Goal: Task Accomplishment & Management: Complete application form

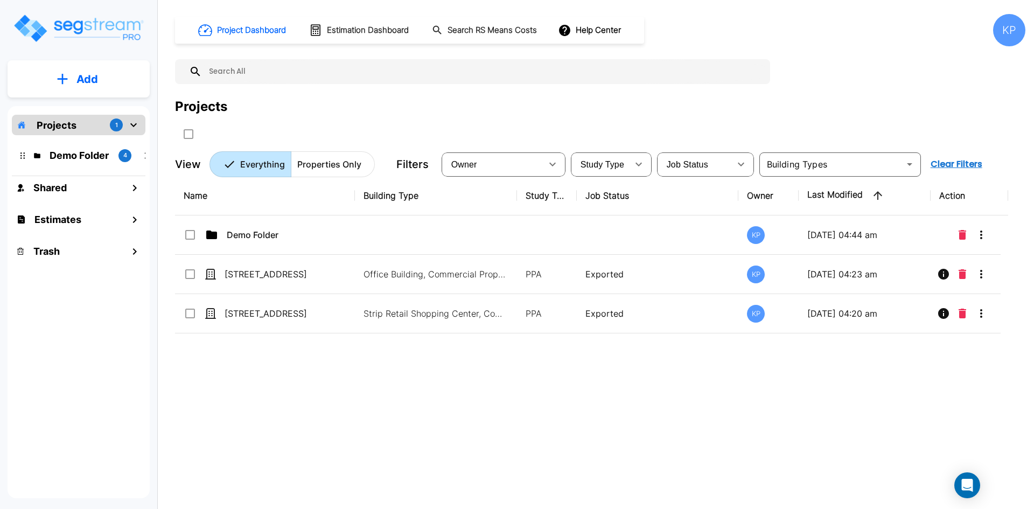
click at [82, 72] on p "Add" at bounding box center [87, 79] width 22 height 16
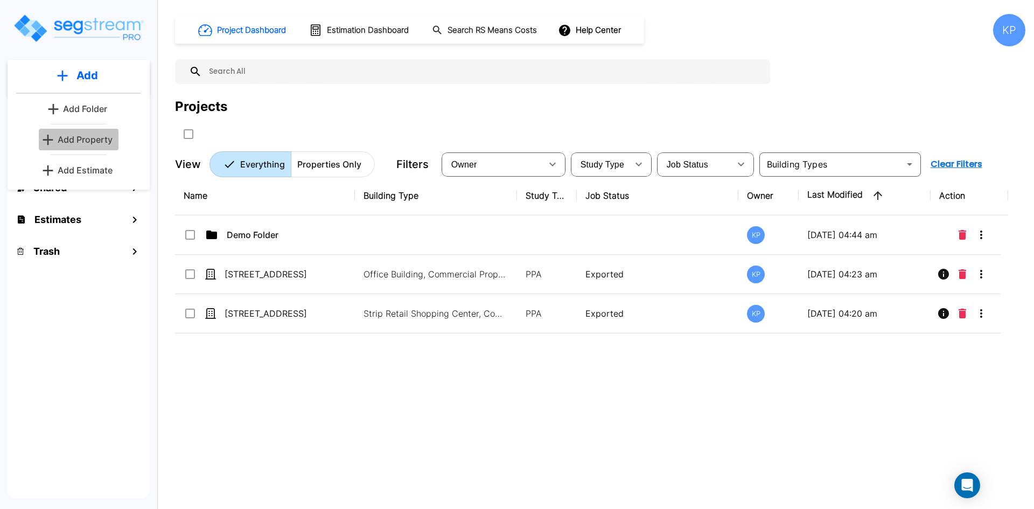
click at [89, 135] on p "Add Property" at bounding box center [85, 139] width 55 height 13
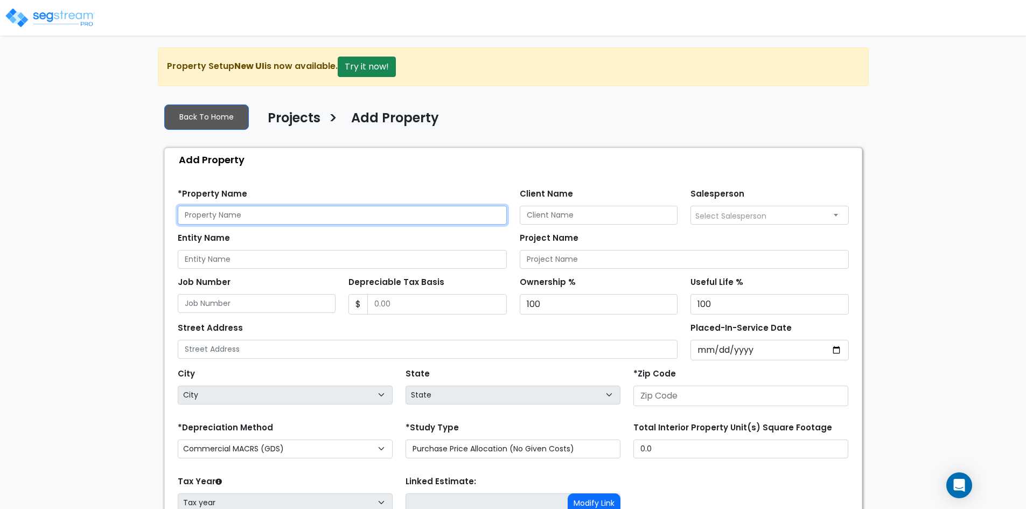
click at [239, 217] on input "text" at bounding box center [342, 215] width 329 height 19
paste input "[STREET_ADDRESS]"
type input "[STREET_ADDRESS]"
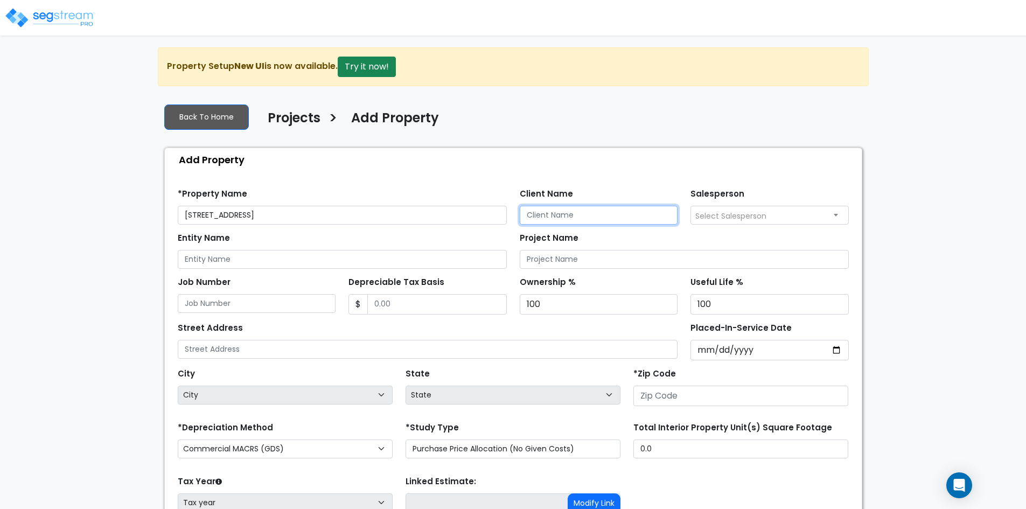
click at [573, 208] on input "Client Name" at bounding box center [599, 215] width 158 height 19
paste input "[PERSON_NAME]"
type input "[PERSON_NAME]"
drag, startPoint x: 579, startPoint y: 215, endPoint x: 459, endPoint y: 207, distance: 120.4
click at [459, 207] on div "*Property Name [STREET_ADDRESS] Client Name [PERSON_NAME] Salesperson Select Sa…" at bounding box center [513, 202] width 684 height 44
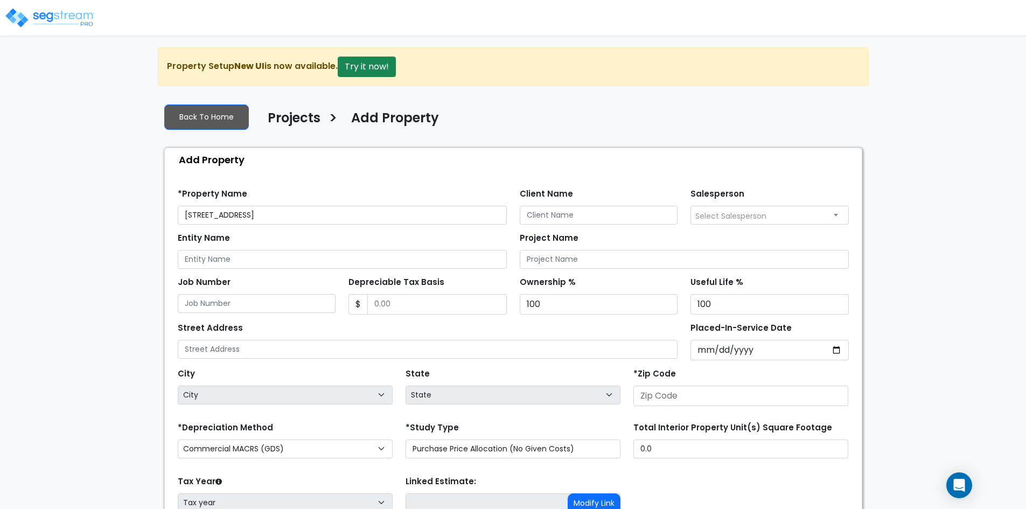
click at [682, 239] on div "Project Name" at bounding box center [684, 249] width 329 height 39
click at [233, 262] on input "Entity Name" at bounding box center [342, 259] width 329 height 19
click at [296, 265] on input "Entity Name" at bounding box center [342, 259] width 329 height 19
paste input "89451 LLC"
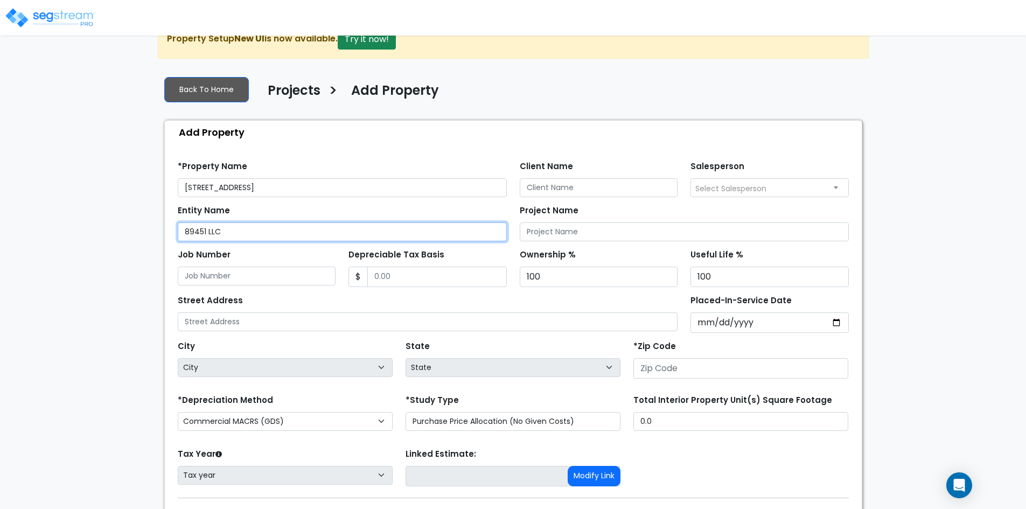
scroll to position [54, 0]
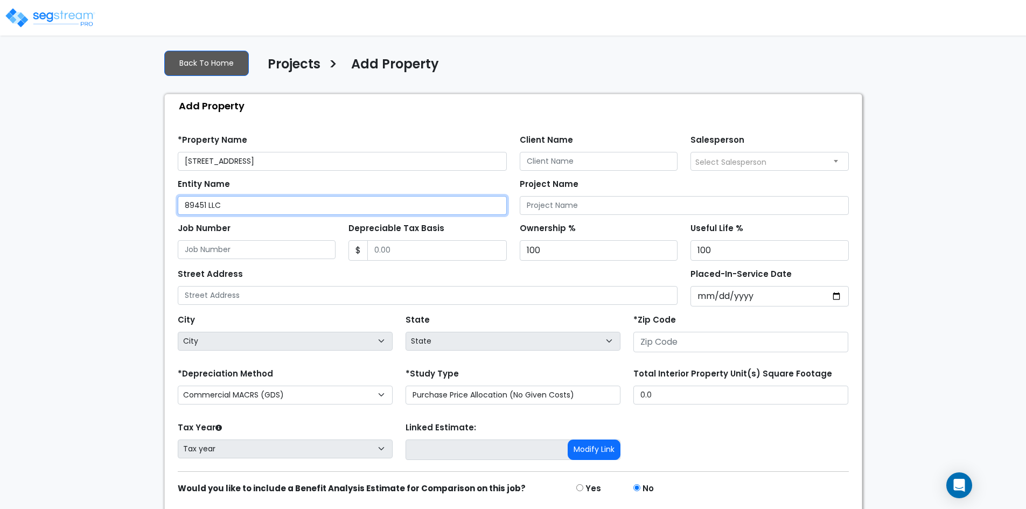
type input "89451 LLC"
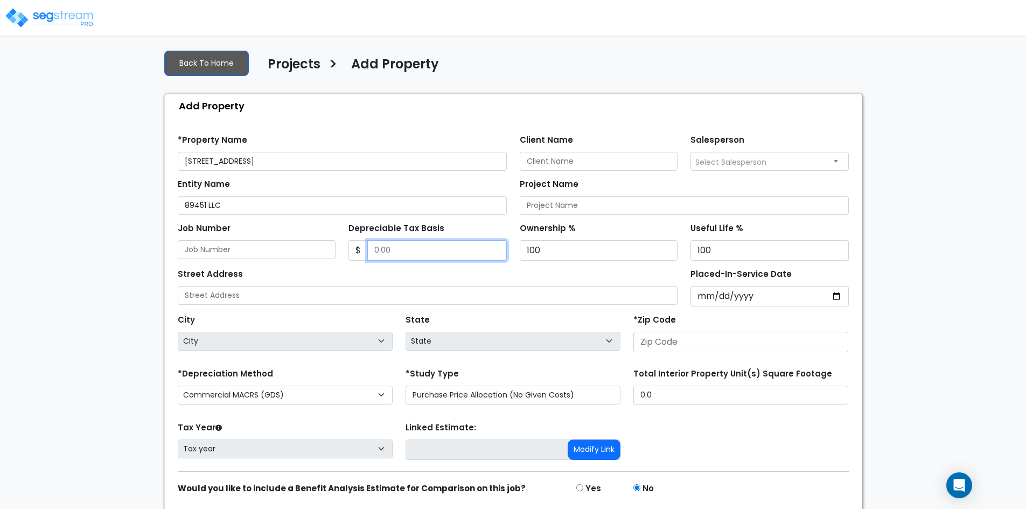
click at [421, 253] on input "Depreciable Tax Basis" at bounding box center [436, 250] width 139 height 20
click at [401, 250] on input "Depreciable Tax Basis" at bounding box center [436, 250] width 139 height 20
type input "11,060,000"
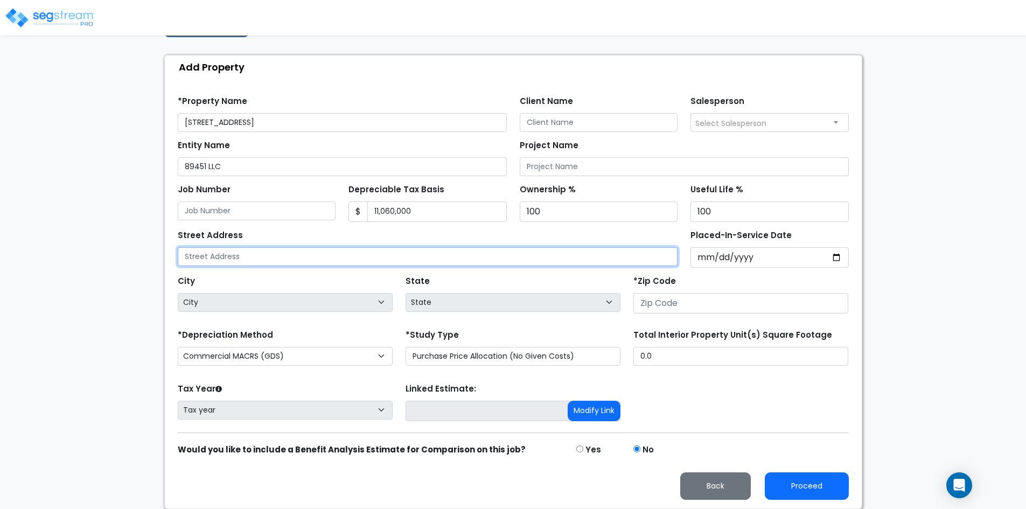
click at [317, 261] on input "text" at bounding box center [428, 256] width 500 height 19
paste input "[STREET_ADDRESS]"
type input "[STREET_ADDRESS]"
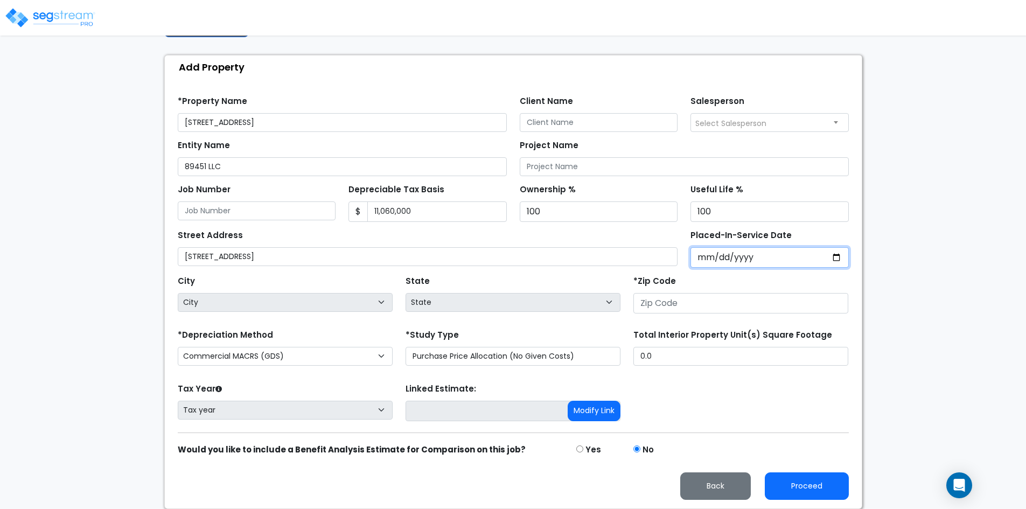
click at [836, 258] on input "Placed-In-Service Date" at bounding box center [769, 257] width 158 height 20
type input "[DATE]"
select select "2024"
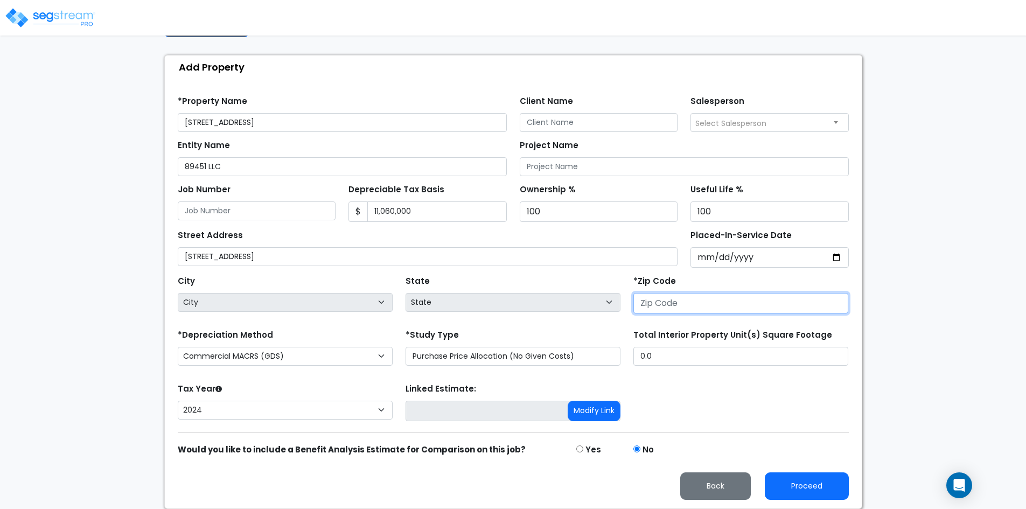
click at [644, 304] on input "number" at bounding box center [740, 303] width 215 height 20
type input "89451"
select select "NV"
type input "89451"
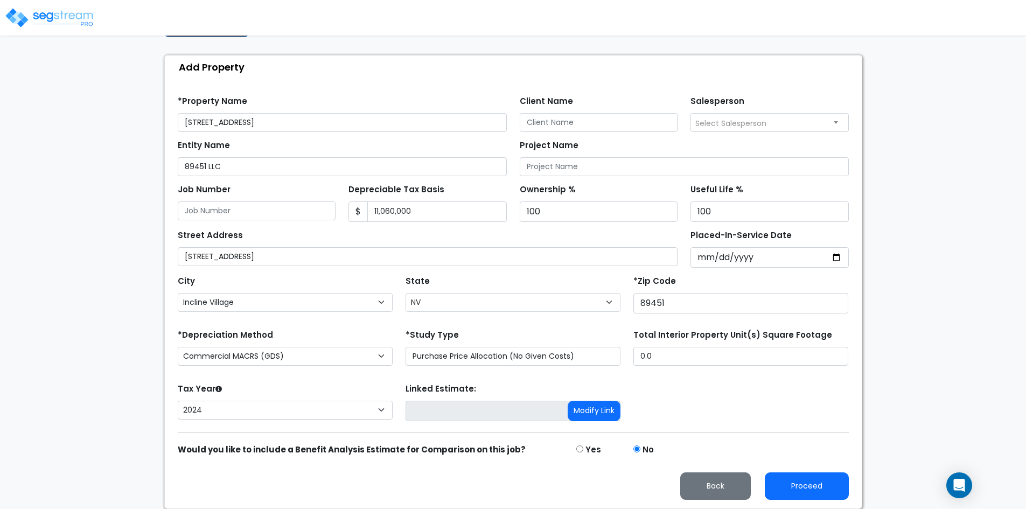
click at [703, 389] on div "Tax Year Please Enter The Placed In Service Date First. 2026 2025 2024 Prior Ye…" at bounding box center [513, 402] width 684 height 43
click at [355, 358] on select "Commercial MACRS (GDS) Residential Rental MACRS (GDS) Commercial MACRS (GDS) QIP" at bounding box center [285, 356] width 215 height 19
select select "RRM(_53"
click at [664, 355] on input "0.0" at bounding box center [740, 356] width 215 height 19
type input "."
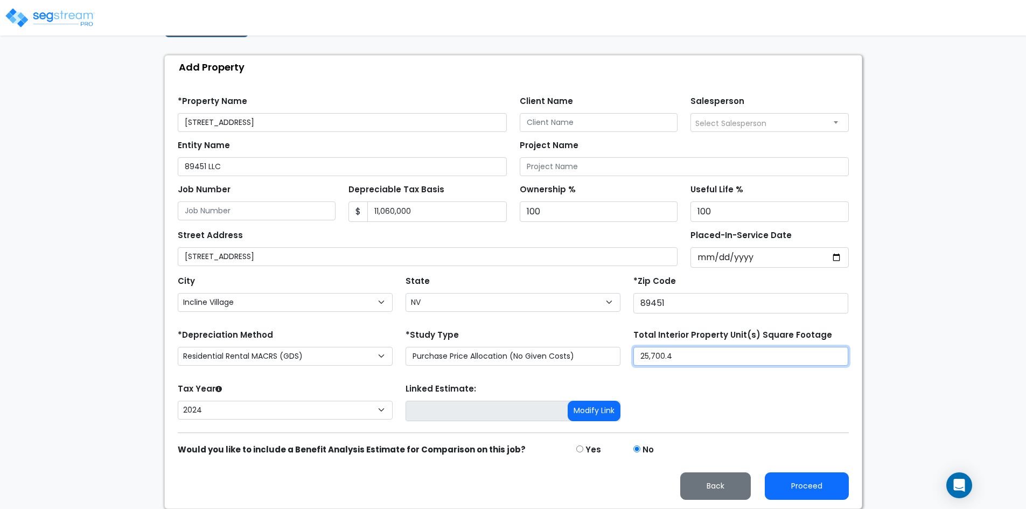
drag, startPoint x: 677, startPoint y: 359, endPoint x: 649, endPoint y: 358, distance: 28.0
click at [649, 358] on input "25,700.4" at bounding box center [740, 356] width 215 height 19
type input "25,587"
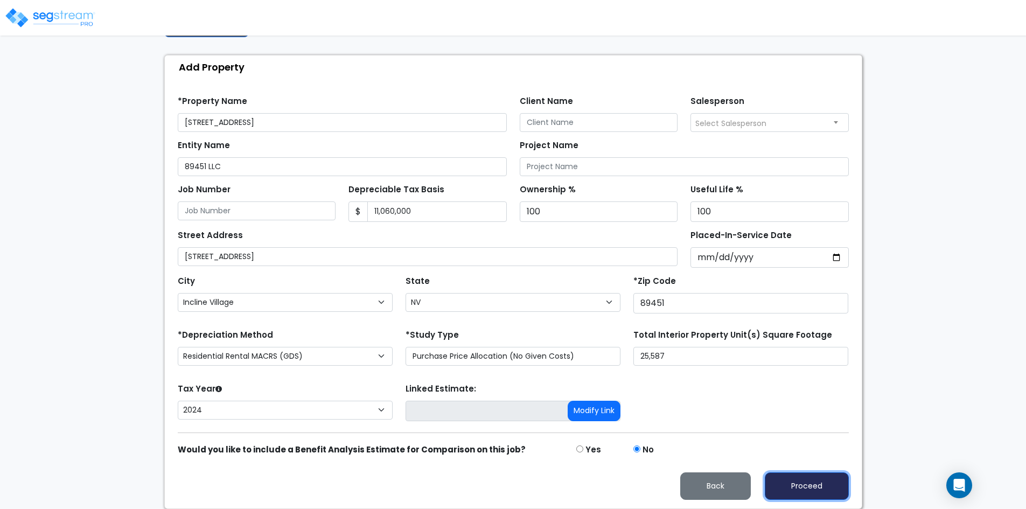
click at [813, 482] on button "Proceed" at bounding box center [807, 485] width 84 height 27
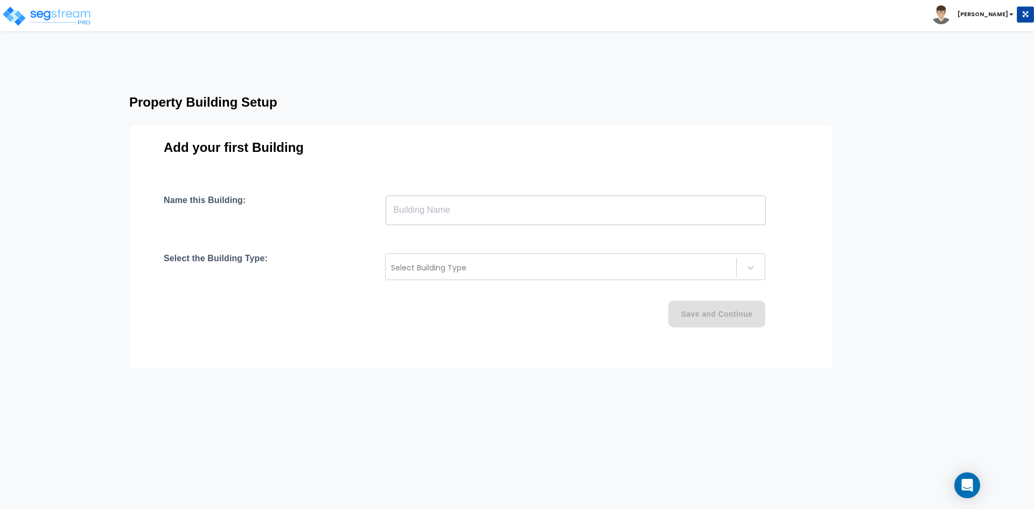
click at [519, 213] on input "text" at bounding box center [576, 210] width 380 height 30
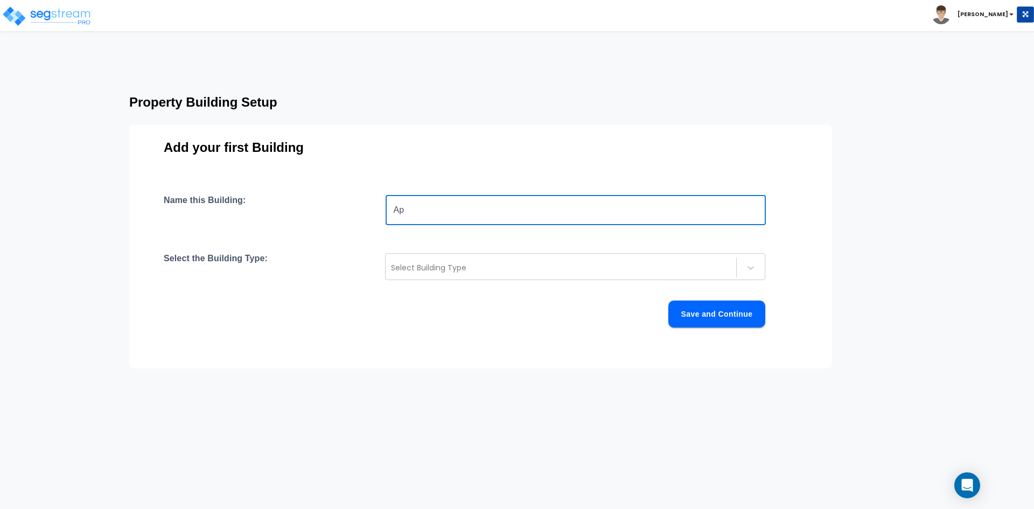
type input "A"
type input "Home"
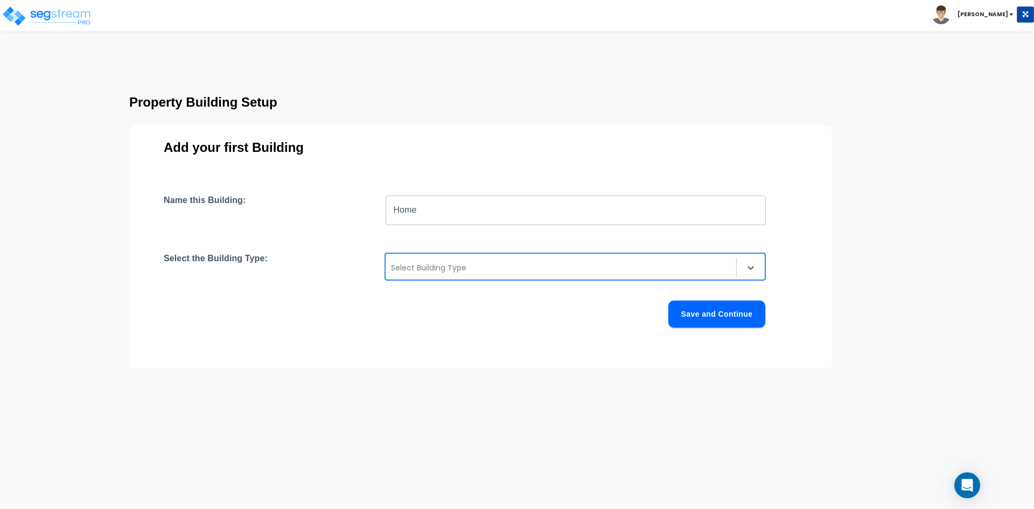
click at [505, 274] on div "Select Building Type" at bounding box center [561, 267] width 351 height 17
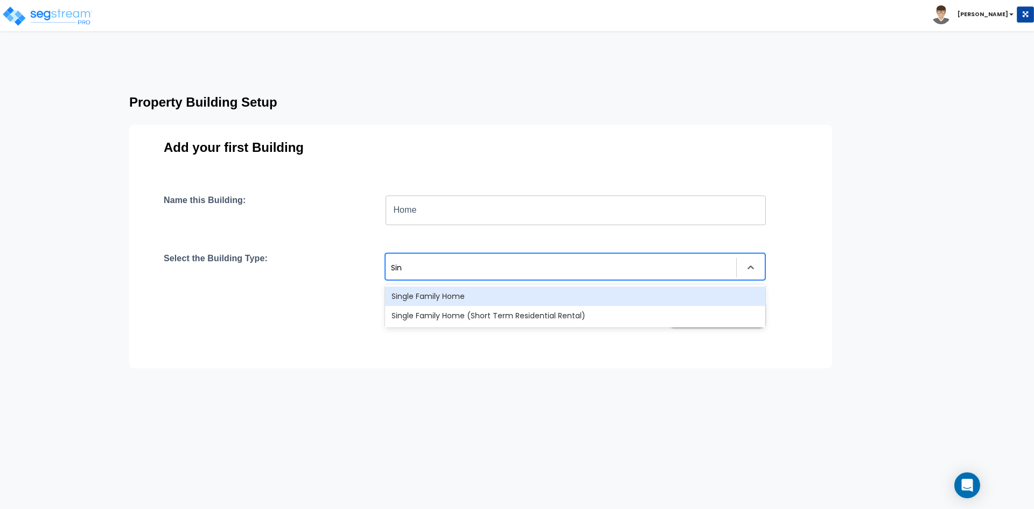
type input "Sing"
click at [451, 297] on div "Single Family Home" at bounding box center [575, 295] width 380 height 19
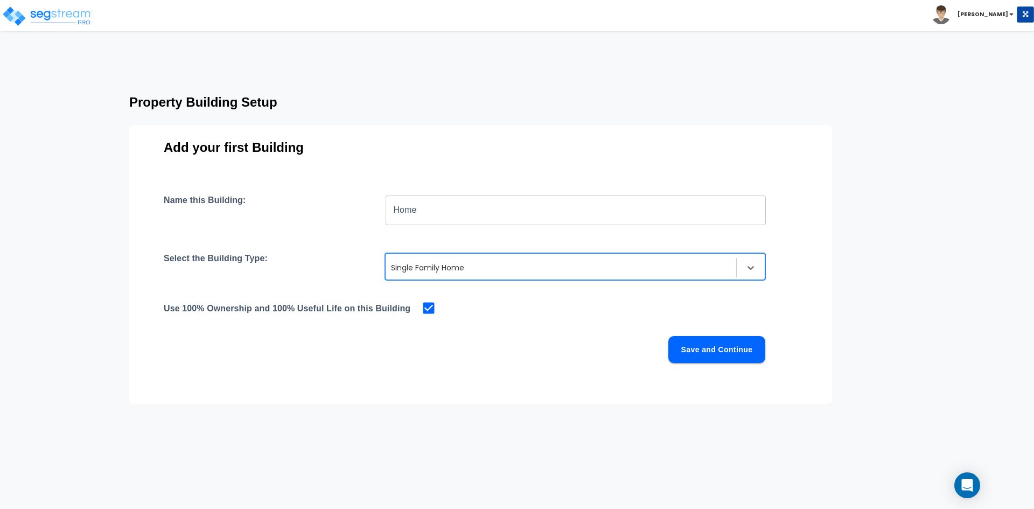
click at [724, 345] on button "Save and Continue" at bounding box center [716, 349] width 97 height 27
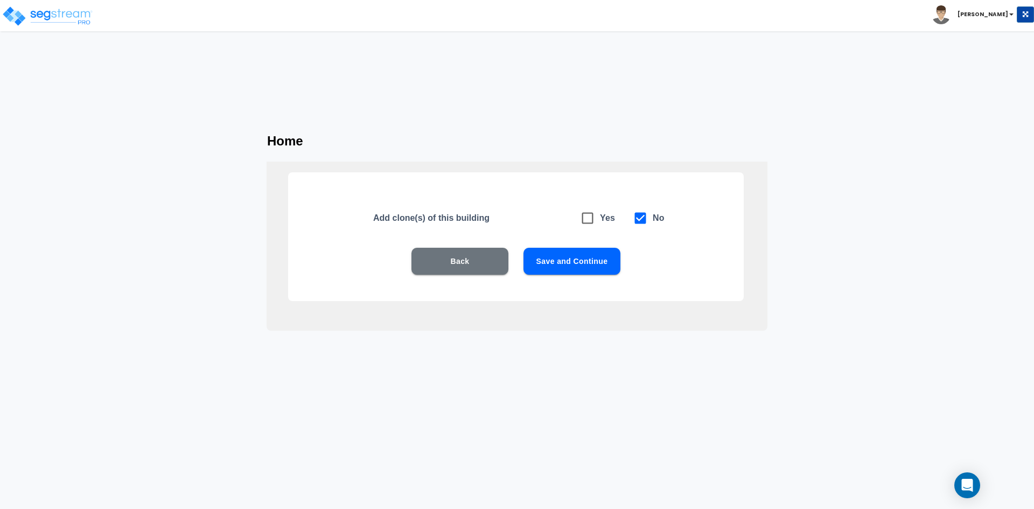
click at [577, 263] on button "Save and Continue" at bounding box center [571, 261] width 97 height 27
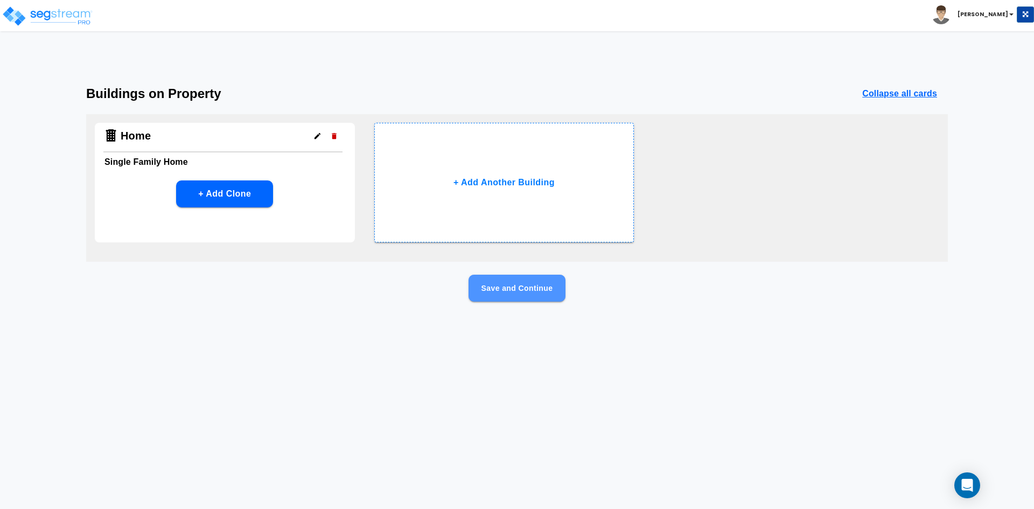
click at [508, 286] on button "Save and Continue" at bounding box center [516, 288] width 97 height 27
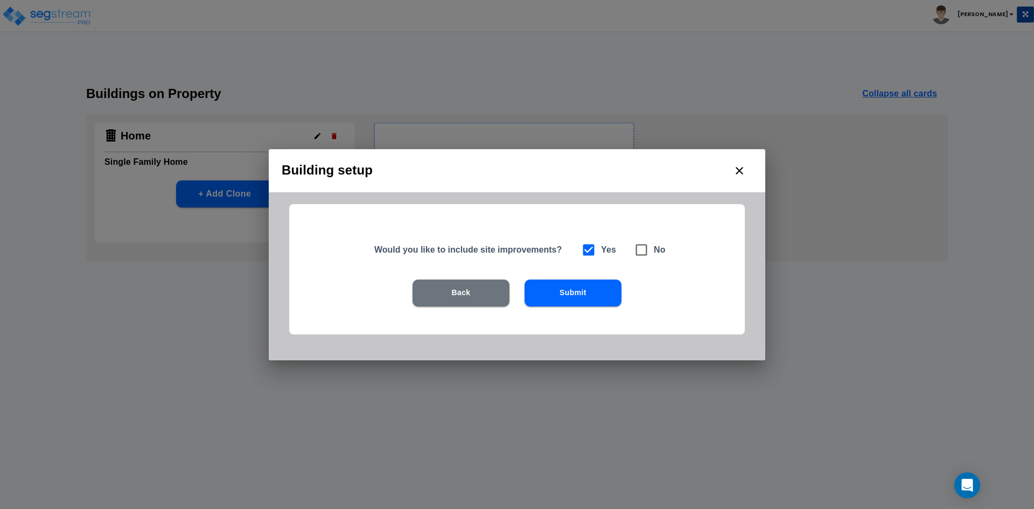
click at [555, 294] on button "Submit" at bounding box center [572, 292] width 97 height 27
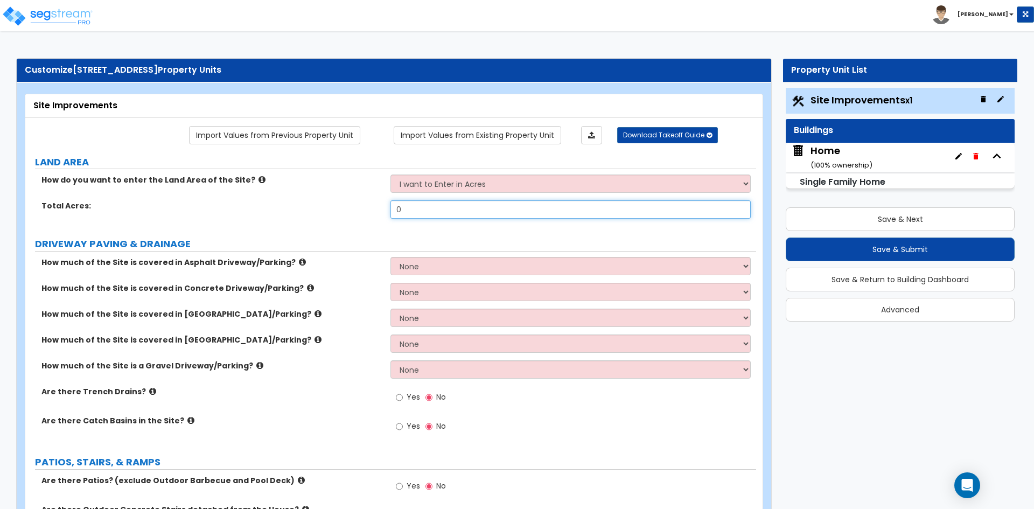
click at [429, 204] on input "0" at bounding box center [570, 209] width 360 height 18
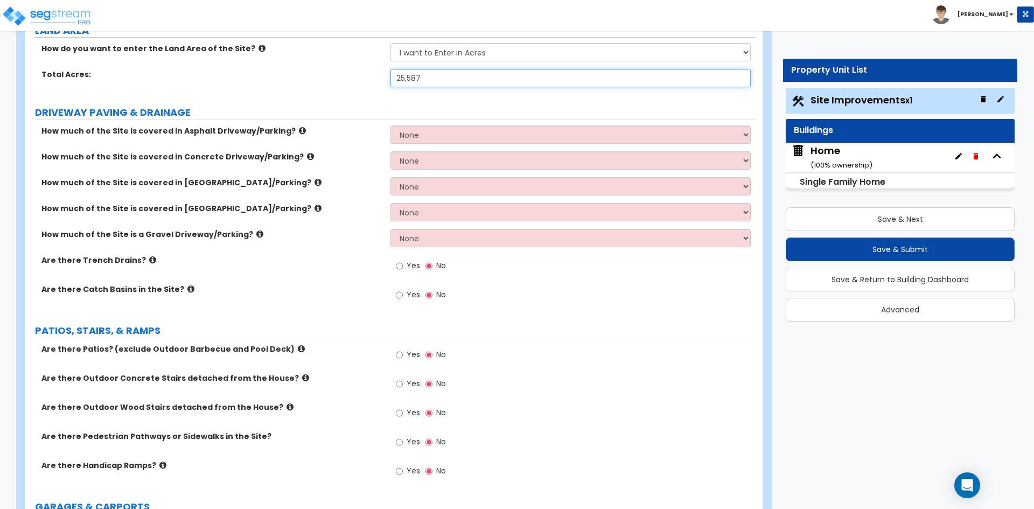
scroll to position [162, 0]
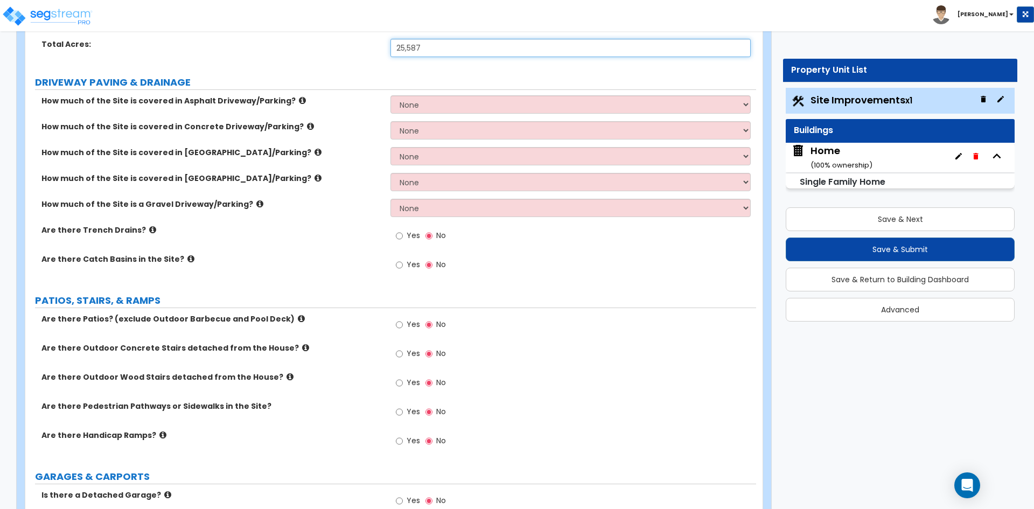
type input "25,587"
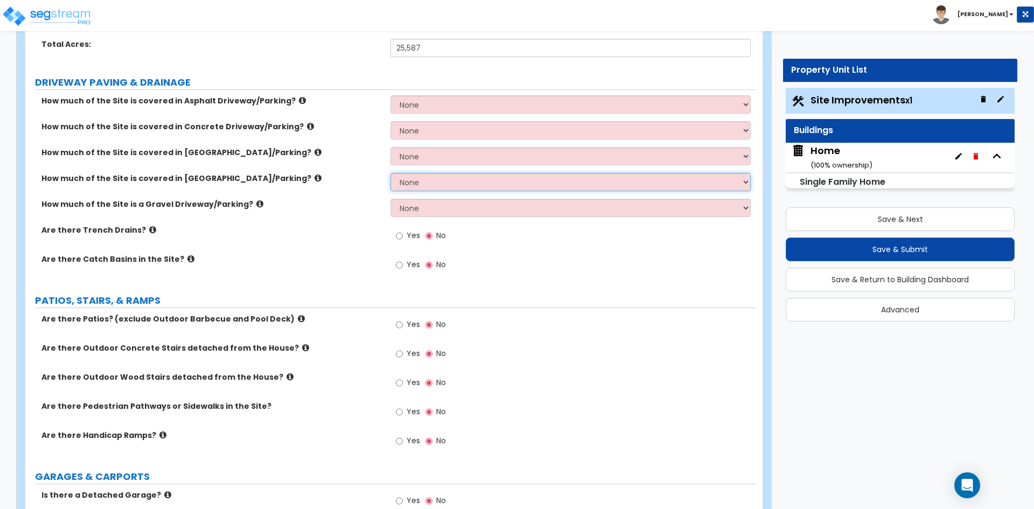
click at [431, 187] on select "None I want to Enter an Approximate Percentage I want to Enter the Square Foota…" at bounding box center [570, 182] width 360 height 18
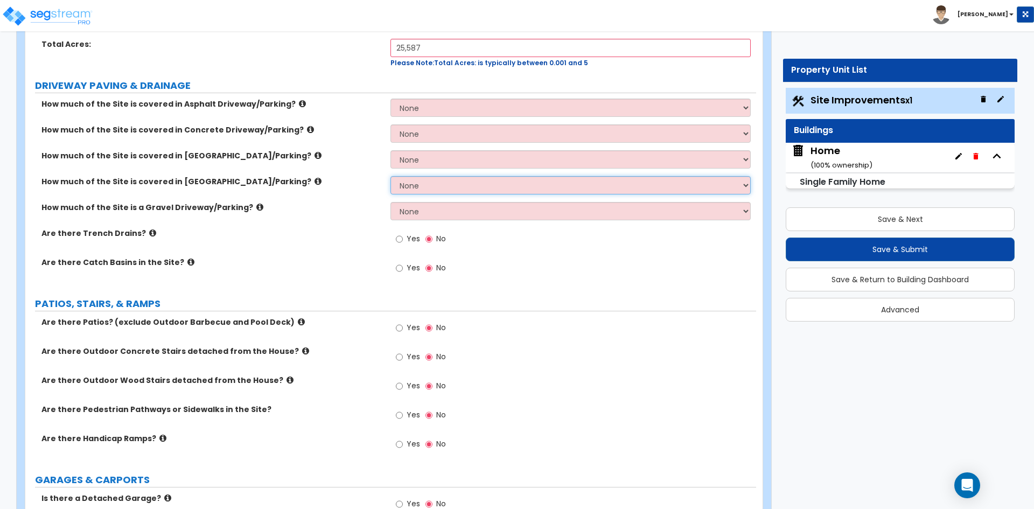
select select "2"
click at [390, 176] on select "None I want to Enter an Approximate Percentage I want to Enter the Square Foota…" at bounding box center [570, 185] width 360 height 18
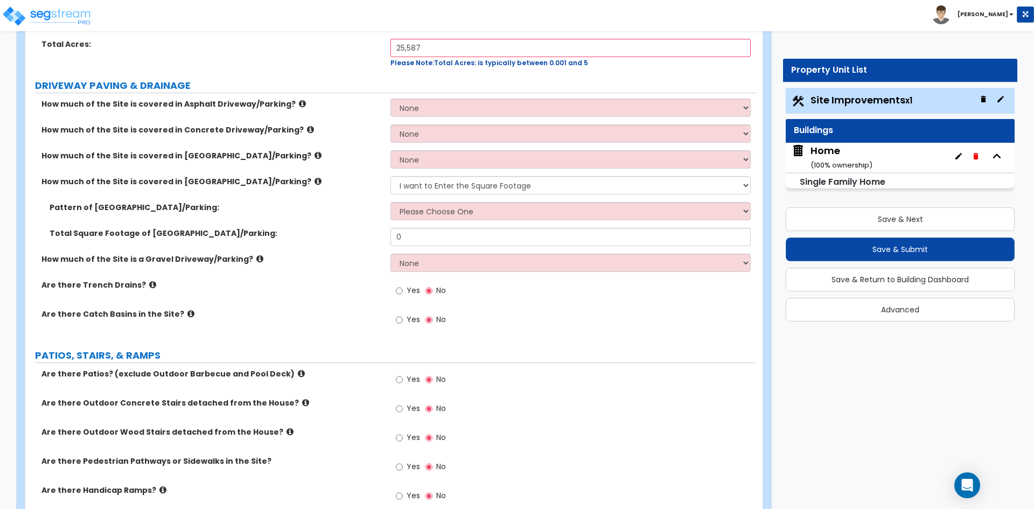
click at [592, 223] on div "Pattern of Stone Driveway/Parking: Please Choose One Irregular Rectangular" at bounding box center [390, 215] width 731 height 26
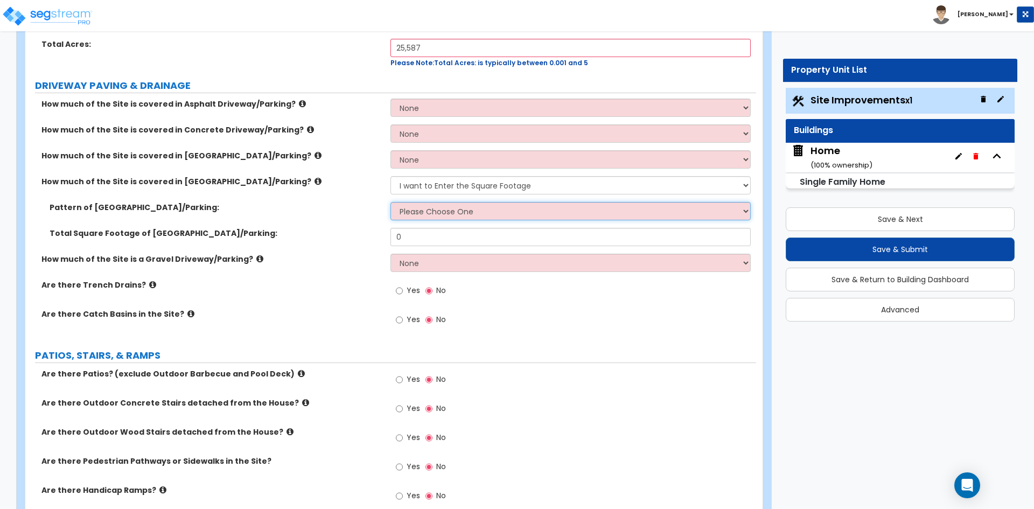
click at [596, 219] on select "Please Choose One Irregular Rectangular" at bounding box center [570, 211] width 360 height 18
select select "2"
click at [390, 202] on select "Please Choose One Irregular Rectangular" at bounding box center [570, 211] width 360 height 18
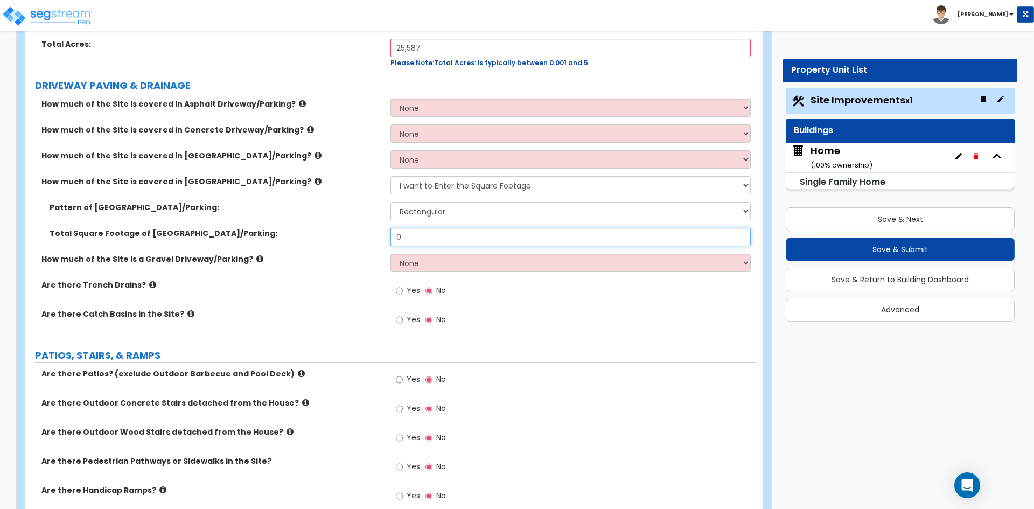
click at [426, 234] on input "0" at bounding box center [570, 237] width 360 height 18
click at [444, 241] on input "0" at bounding box center [570, 237] width 360 height 18
type input "700"
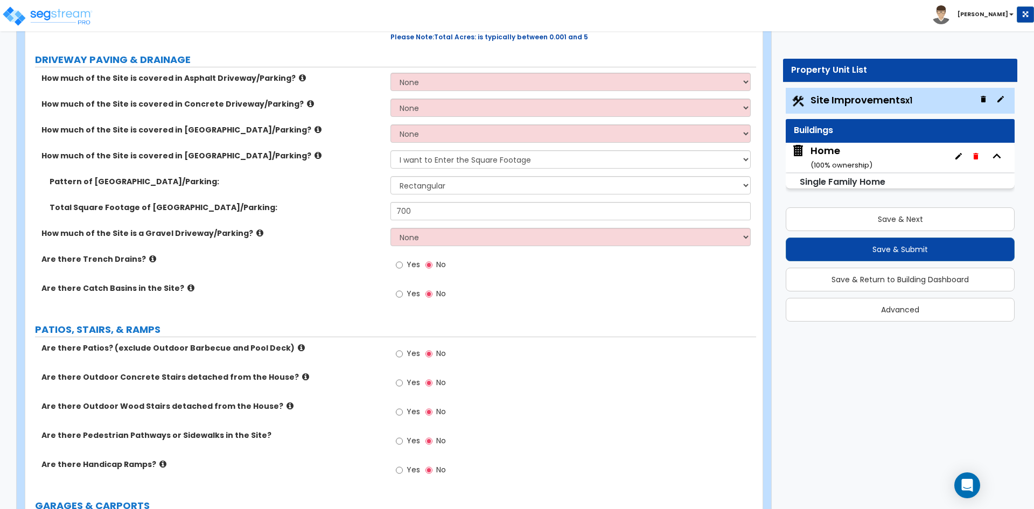
scroll to position [269, 0]
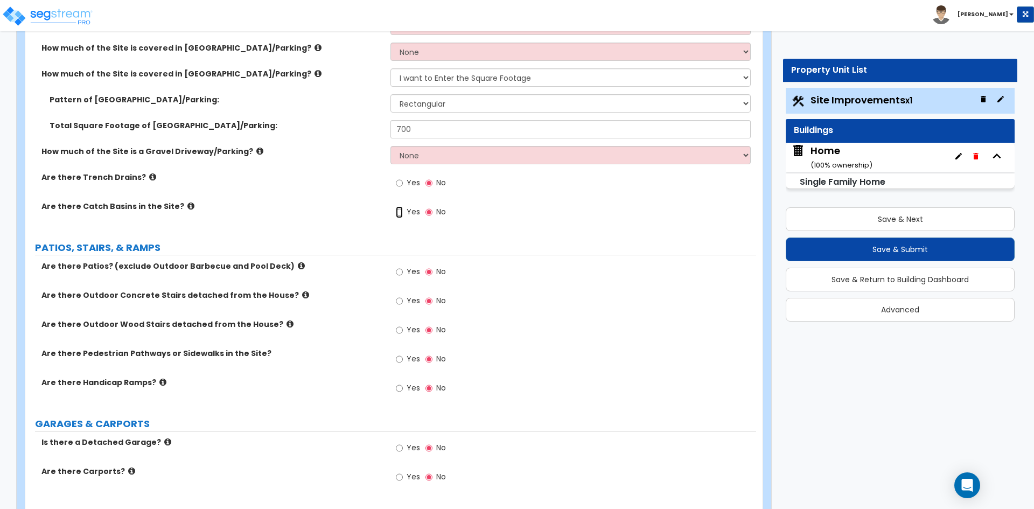
click at [400, 215] on input "Yes" at bounding box center [399, 212] width 7 height 12
radio input "true"
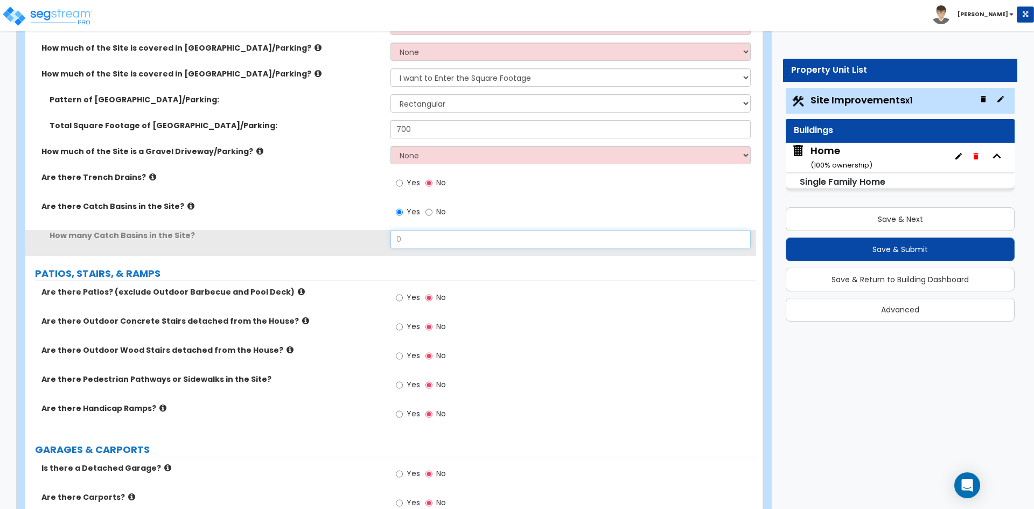
click at [424, 236] on input "0" at bounding box center [570, 239] width 360 height 18
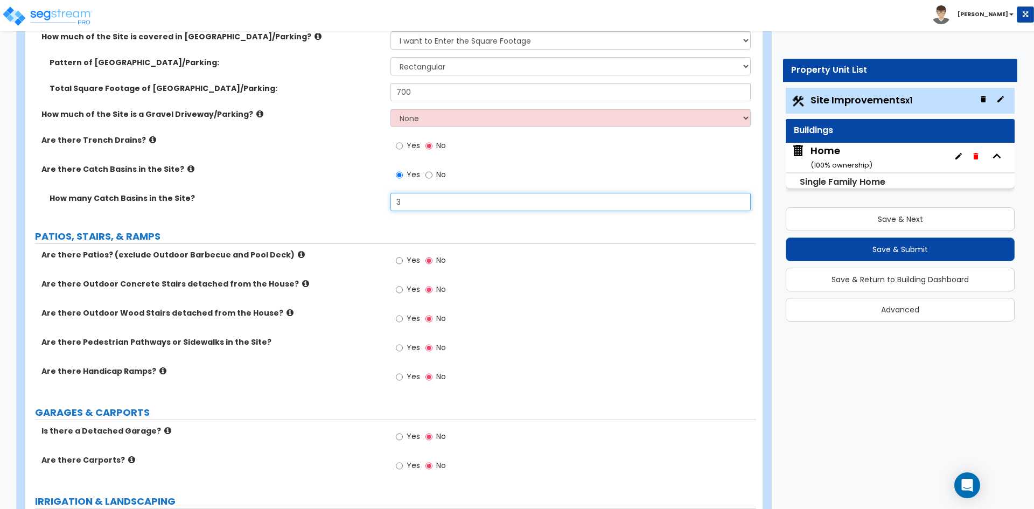
scroll to position [323, 0]
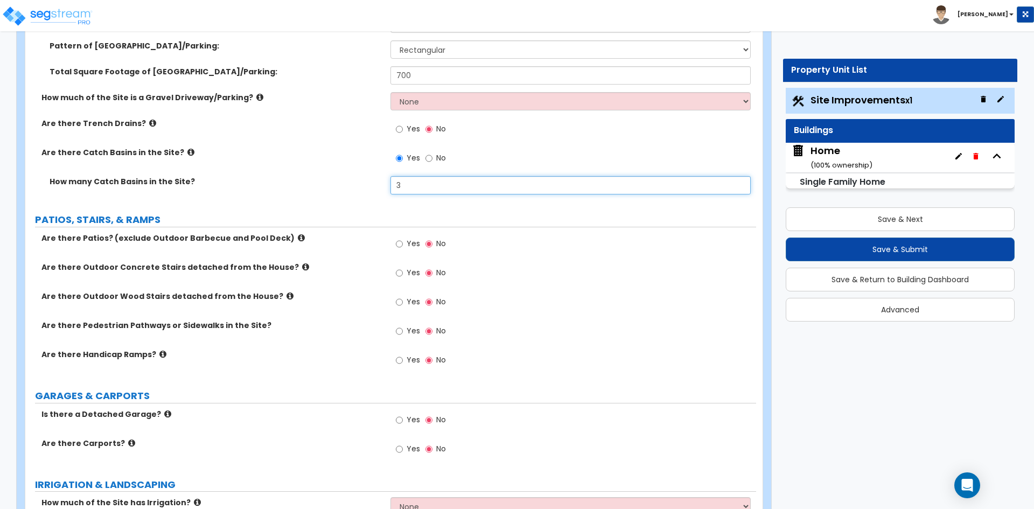
type input "3"
click at [403, 245] on input "Yes" at bounding box center [399, 244] width 7 height 12
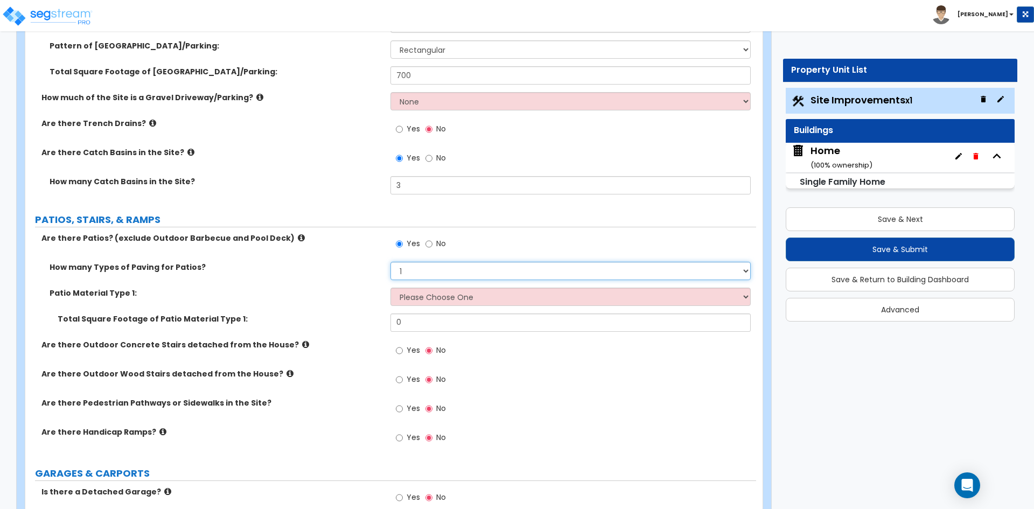
click at [425, 270] on select "1 2 3 4" at bounding box center [570, 271] width 360 height 18
click at [390, 262] on select "1 2 3 4" at bounding box center [570, 271] width 360 height 18
click at [439, 297] on select "Please Choose One Bare Concrete Stamped Concrete Brick Pavers Stone Pavers Tile…" at bounding box center [570, 297] width 360 height 18
click at [429, 242] on input "No" at bounding box center [428, 244] width 7 height 12
radio input "false"
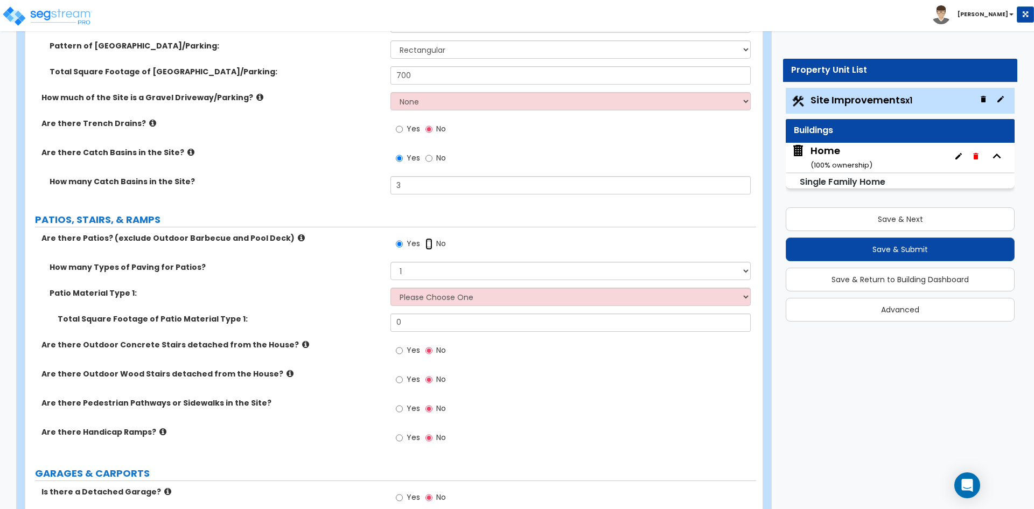
radio input "true"
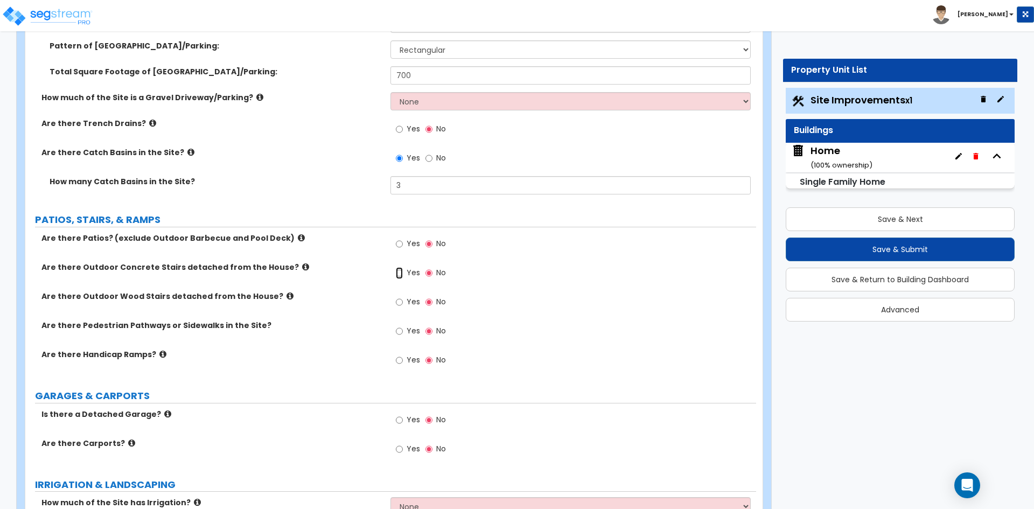
click at [403, 277] on input "Yes" at bounding box center [399, 273] width 7 height 12
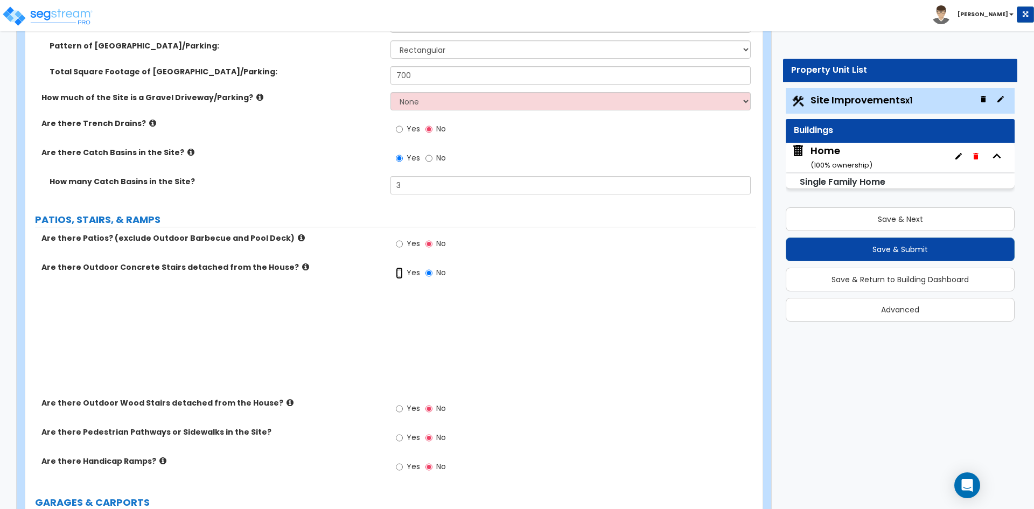
radio input "true"
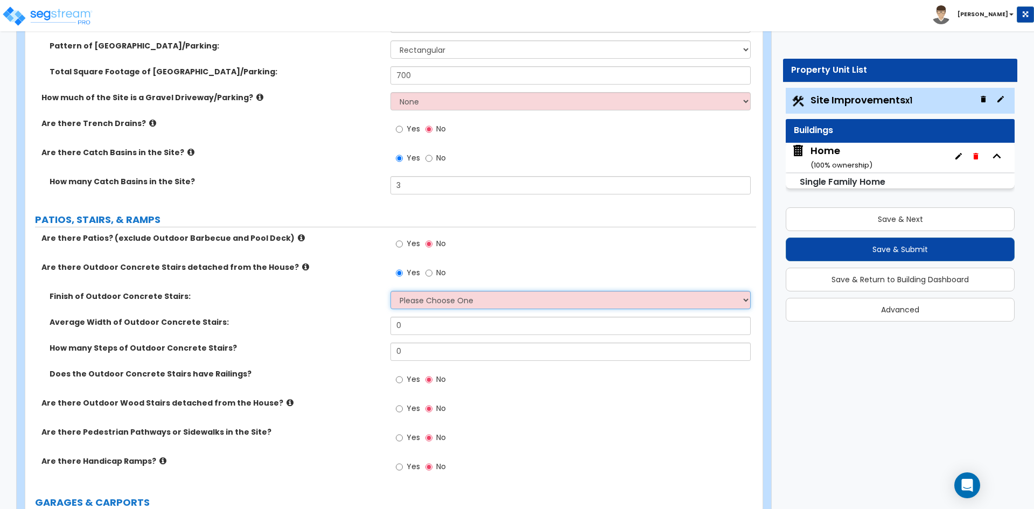
click at [425, 296] on select "Please Choose One Bare Concrete Exposed Aggregate Brick Paved Stone Paved" at bounding box center [570, 300] width 360 height 18
select select "1"
click at [390, 291] on select "Please Choose One Bare Concrete Exposed Aggregate Brick Paved Stone Paved" at bounding box center [570, 300] width 360 height 18
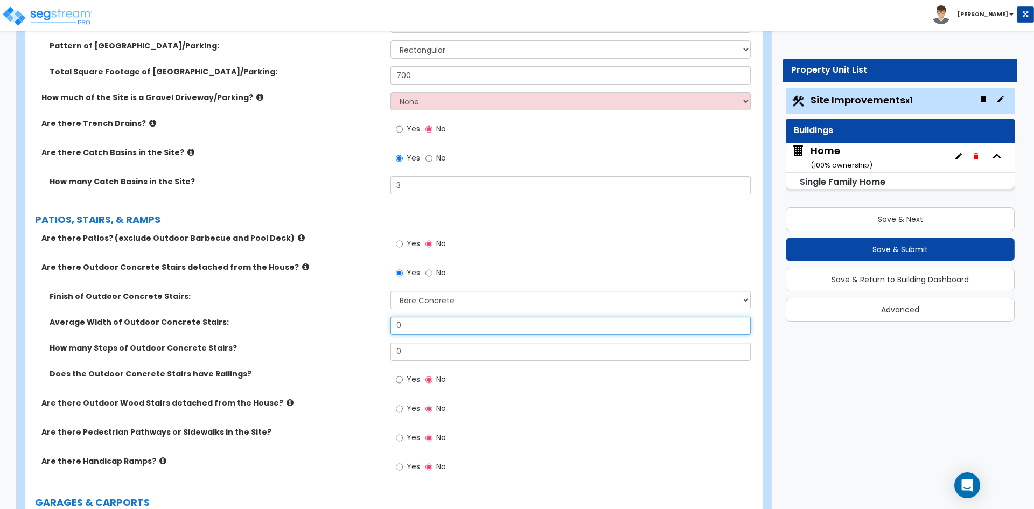
click at [407, 321] on input "0" at bounding box center [570, 326] width 360 height 18
type input "3"
click at [417, 353] on input "0" at bounding box center [570, 351] width 360 height 18
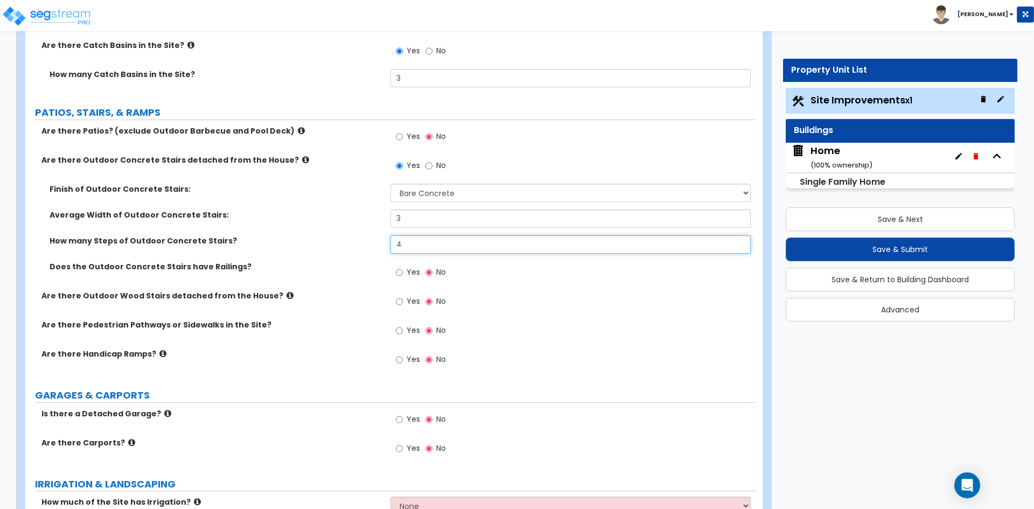
scroll to position [431, 0]
type input "4"
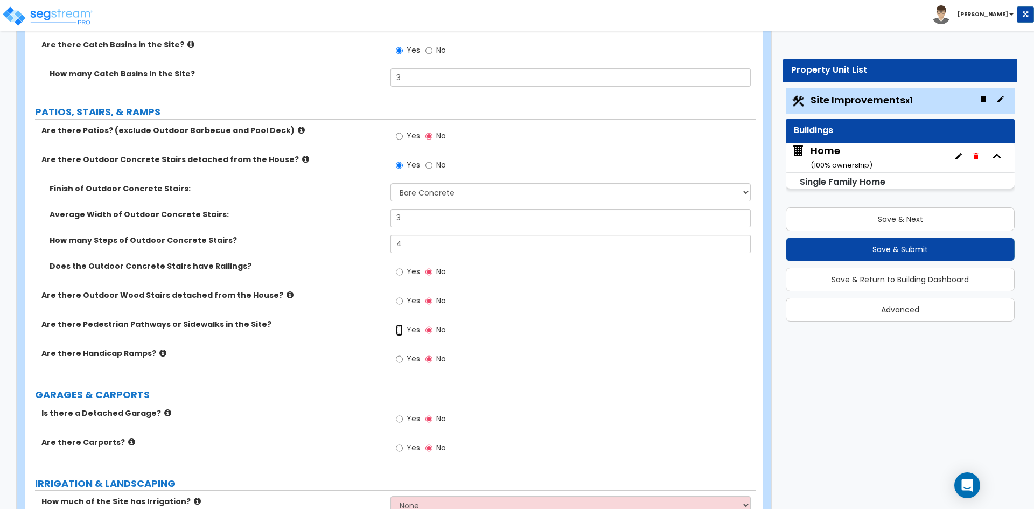
click at [398, 331] on input "Yes" at bounding box center [399, 330] width 7 height 12
radio input "true"
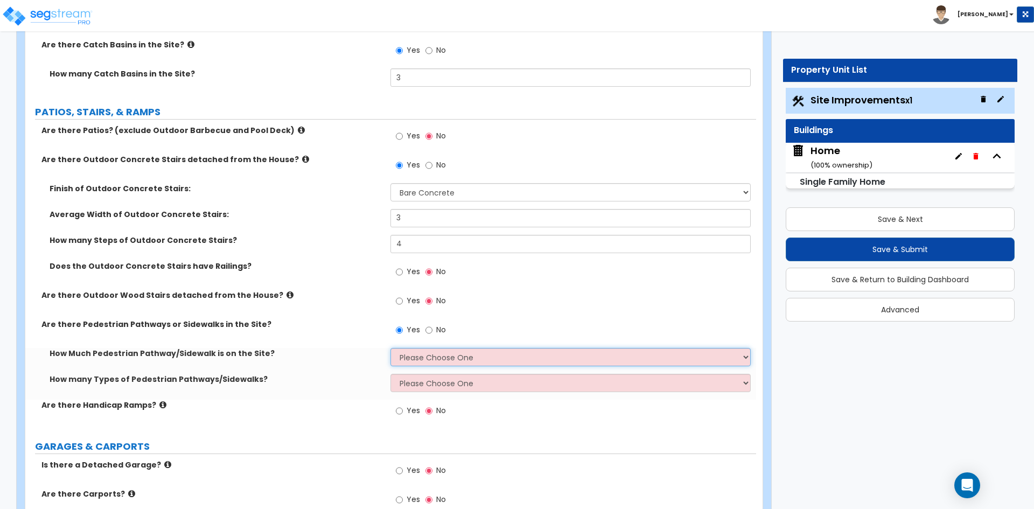
click at [427, 352] on select "Please Choose One I Don't Know, Please Estimate For Me Enter Linear Footage" at bounding box center [570, 357] width 360 height 18
select select "1"
click at [390, 348] on select "Please Choose One I Don't Know, Please Estimate For Me Enter Linear Footage" at bounding box center [570, 357] width 360 height 18
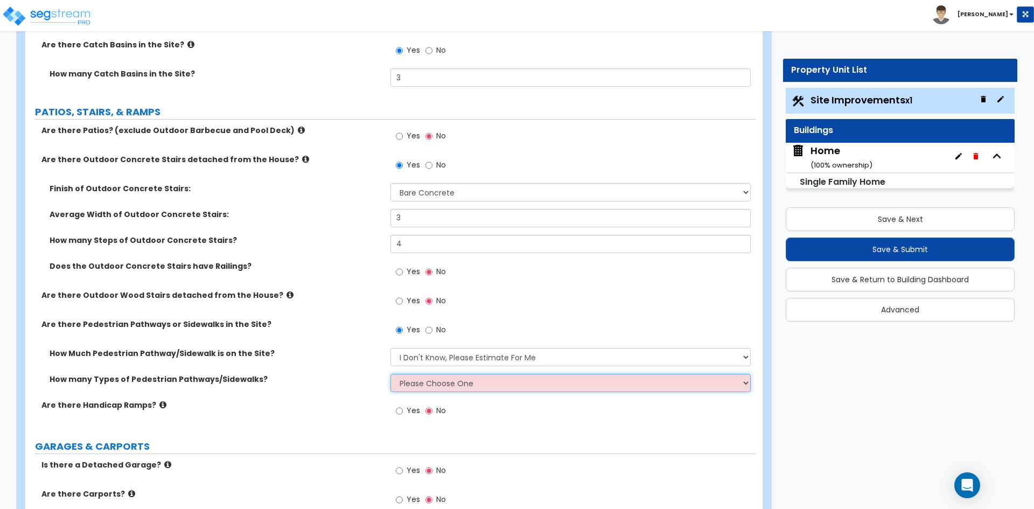
click at [435, 382] on select "Please Choose One 1 2 3" at bounding box center [570, 383] width 360 height 18
select select "1"
click at [390, 374] on select "Please Choose One 1 2 3" at bounding box center [570, 383] width 360 height 18
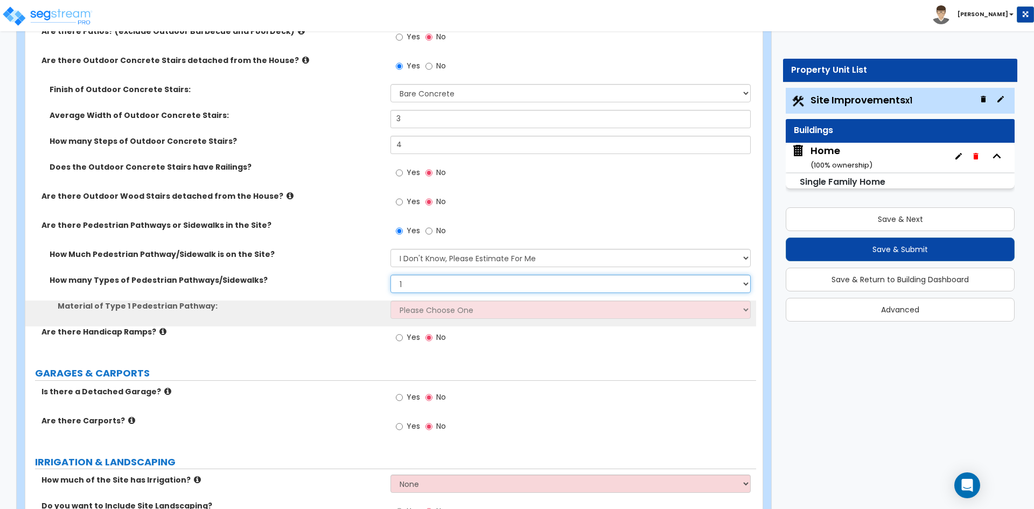
scroll to position [538, 0]
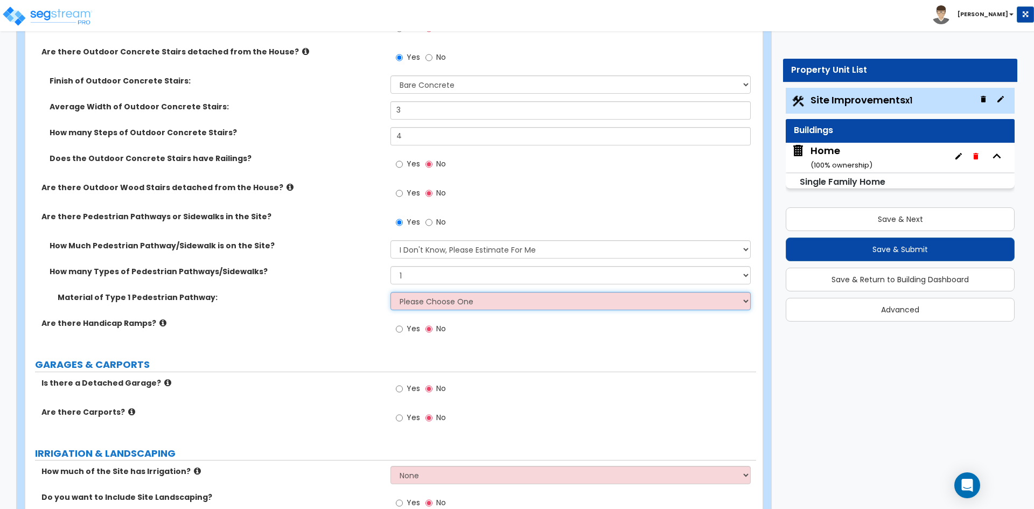
click at [455, 303] on select "Please Choose One Bare Concrete Stamped Concrete Brick Pavers Stone Pavers Wood…" at bounding box center [570, 301] width 360 height 18
select select "1"
click at [390, 292] on select "Please Choose One Bare Concrete Stamped Concrete Brick Pavers Stone Pavers Wood…" at bounding box center [570, 301] width 360 height 18
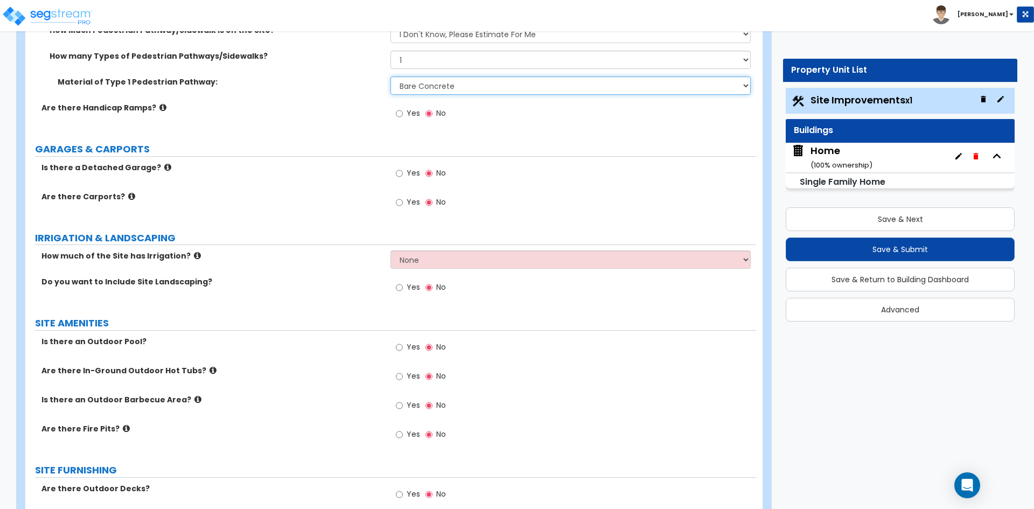
scroll to position [808, 0]
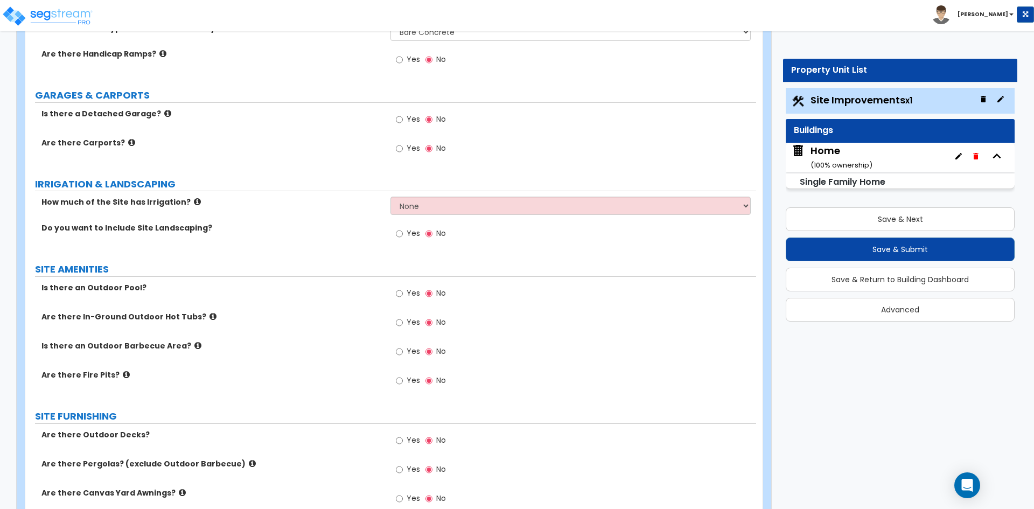
click at [403, 235] on label "Yes" at bounding box center [408, 235] width 24 height 18
click at [403, 235] on input "Yes" at bounding box center [399, 234] width 7 height 12
radio input "true"
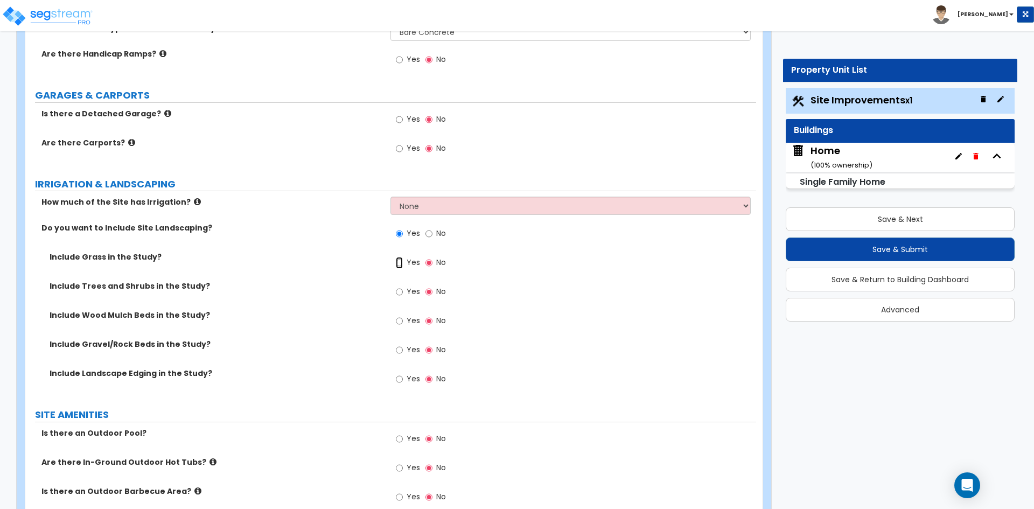
click at [399, 263] on input "Yes" at bounding box center [399, 263] width 7 height 12
radio input "true"
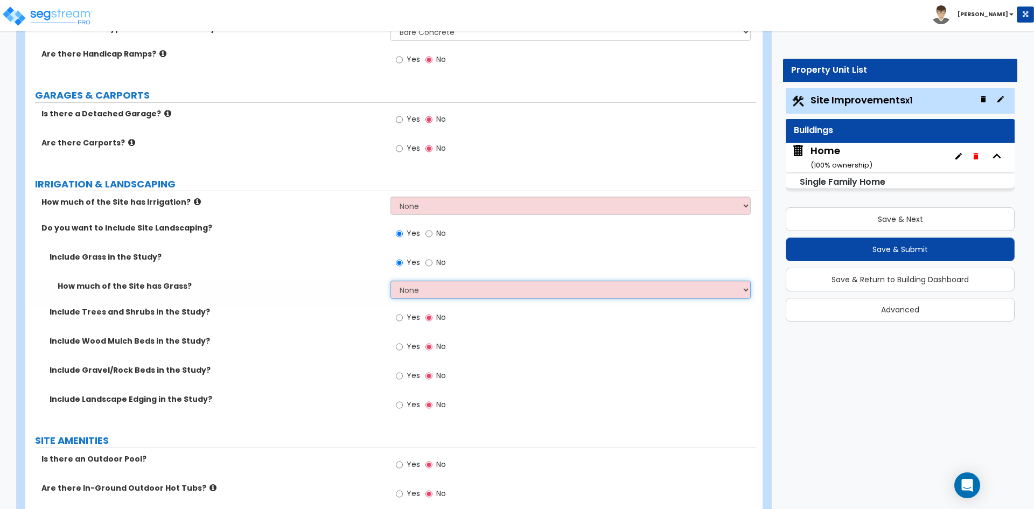
click at [441, 290] on select "None I want to Enter an Approximate Percentage I want to Enter the Square Foota…" at bounding box center [570, 290] width 360 height 18
select select "2"
click at [390, 281] on select "None I want to Enter an Approximate Percentage I want to Enter the Square Foota…" at bounding box center [570, 290] width 360 height 18
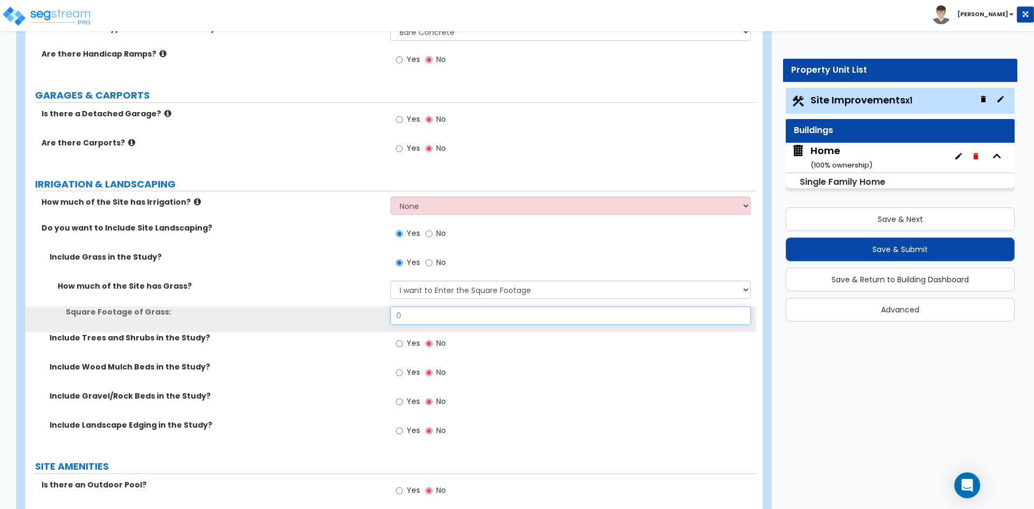
click at [417, 312] on input "0" at bounding box center [570, 315] width 360 height 18
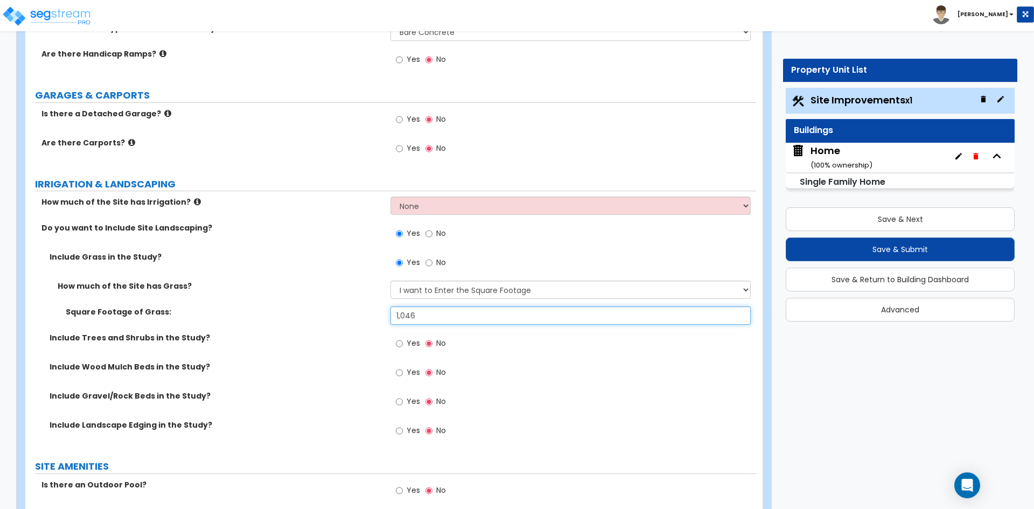
click at [400, 309] on input "1,046" at bounding box center [570, 315] width 360 height 18
click at [397, 314] on input "104" at bounding box center [570, 315] width 360 height 18
click at [399, 314] on input "104" at bounding box center [570, 315] width 360 height 18
type input "4"
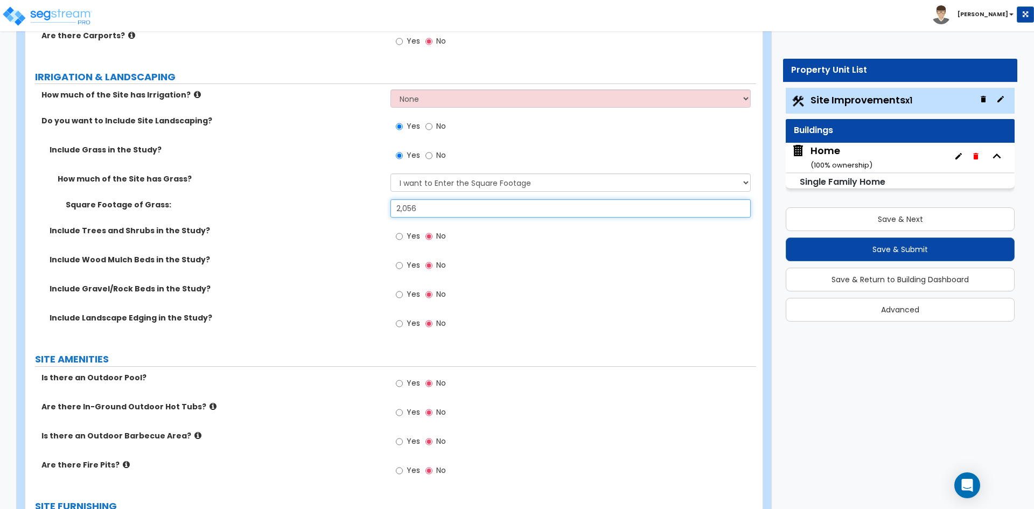
scroll to position [915, 0]
type input "2,056"
click at [402, 268] on input "Yes" at bounding box center [399, 265] width 7 height 12
radio input "true"
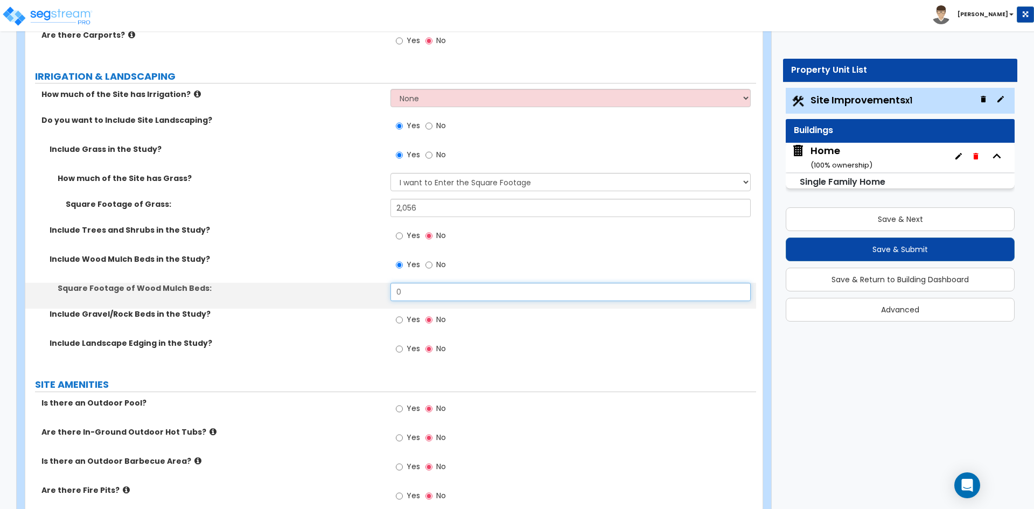
click at [425, 295] on input "0" at bounding box center [570, 292] width 360 height 18
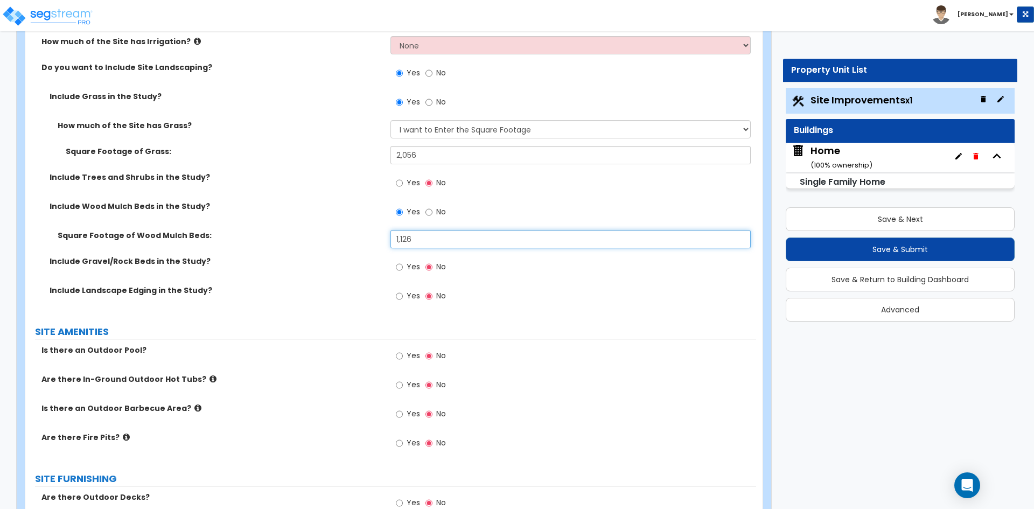
scroll to position [969, 0]
type input "1,126"
click at [401, 264] on input "Yes" at bounding box center [399, 266] width 7 height 12
radio input "true"
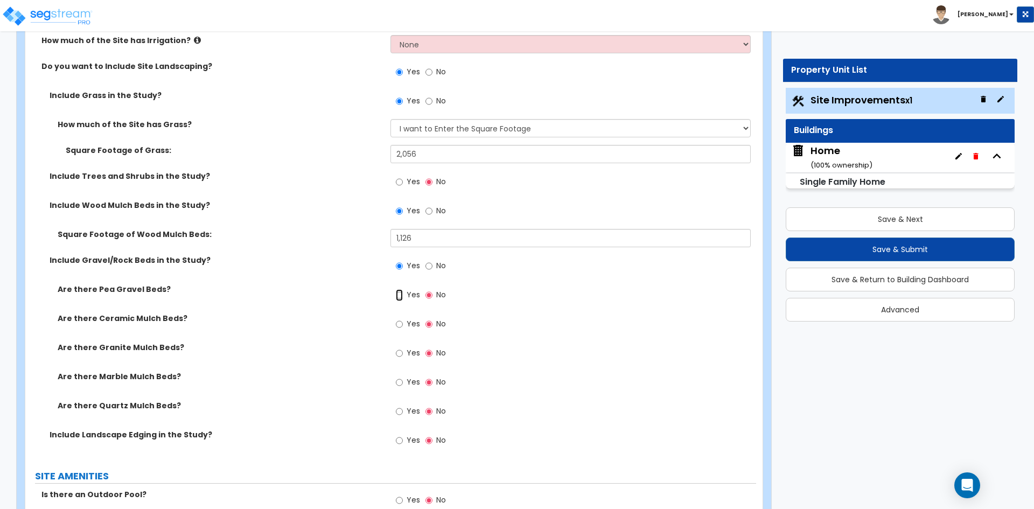
click at [398, 296] on input "Yes" at bounding box center [399, 295] width 7 height 12
radio input "true"
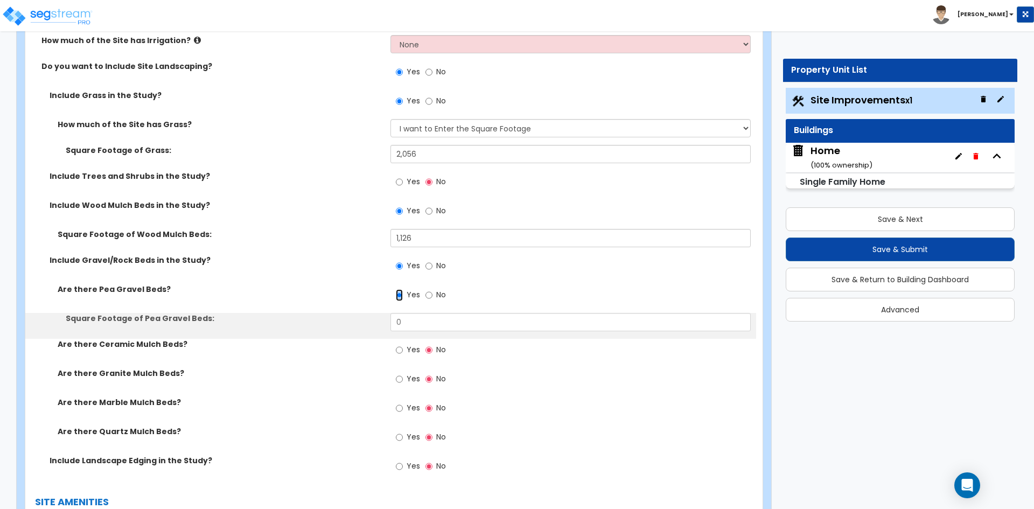
scroll to position [1023, 0]
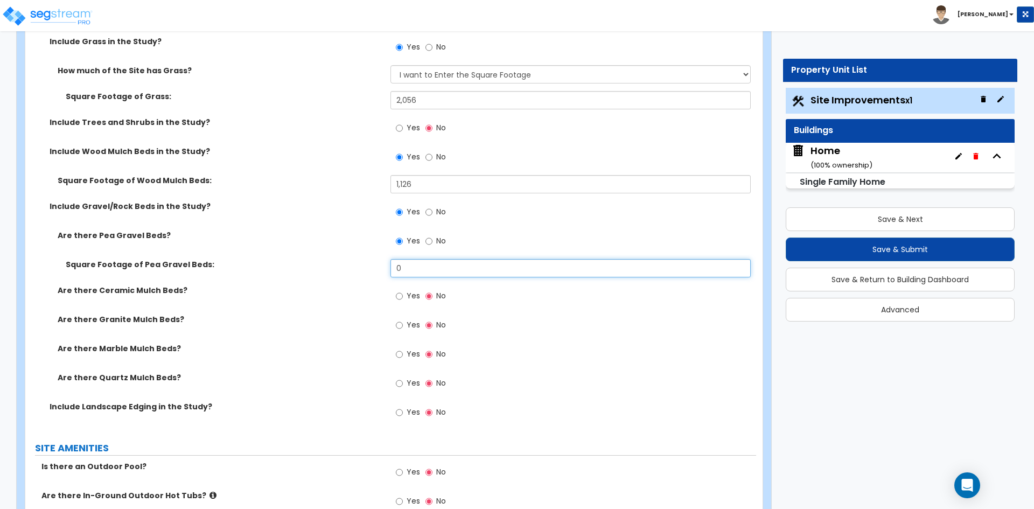
click at [417, 267] on input "0" at bounding box center [570, 268] width 360 height 18
type input "5"
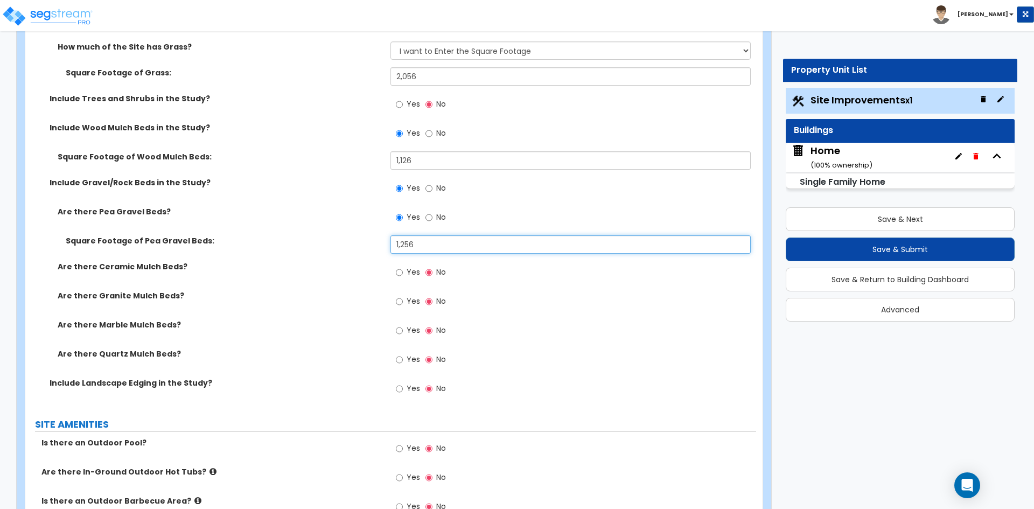
scroll to position [1077, 0]
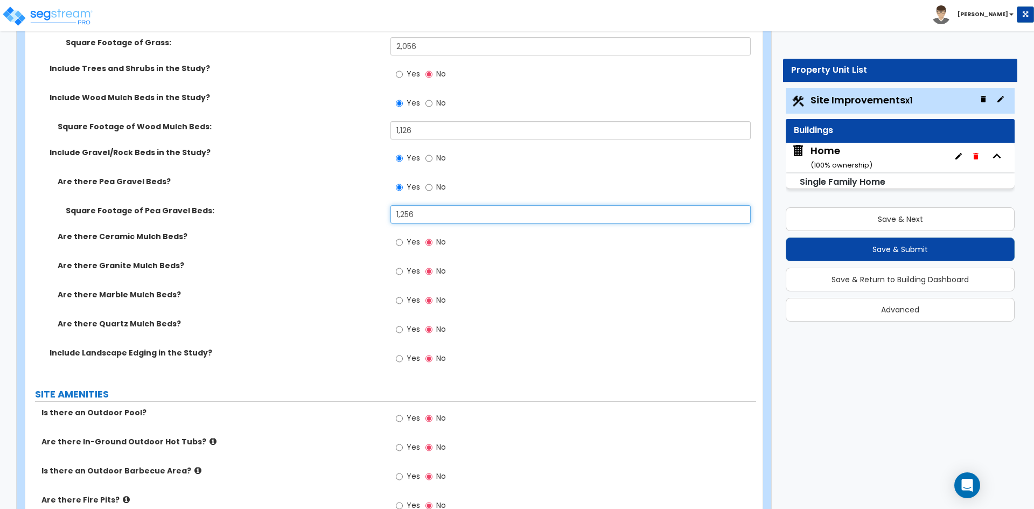
type input "1,256"
click at [395, 360] on div "Yes No" at bounding box center [420, 359] width 61 height 25
click at [400, 358] on input "Yes" at bounding box center [399, 359] width 7 height 12
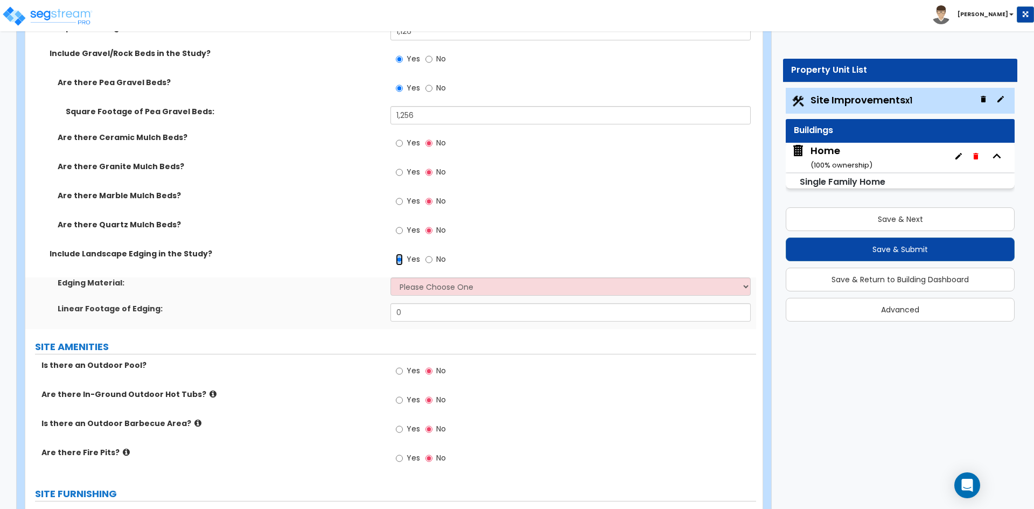
scroll to position [1185, 0]
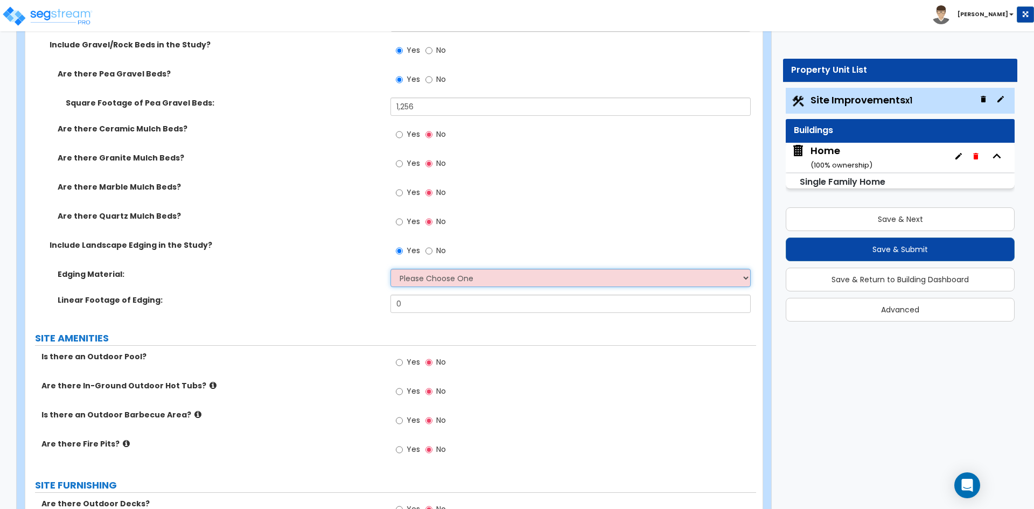
click at [433, 286] on select "Please Choose One Metal Brick Railroad Ties Concrete" at bounding box center [570, 278] width 360 height 18
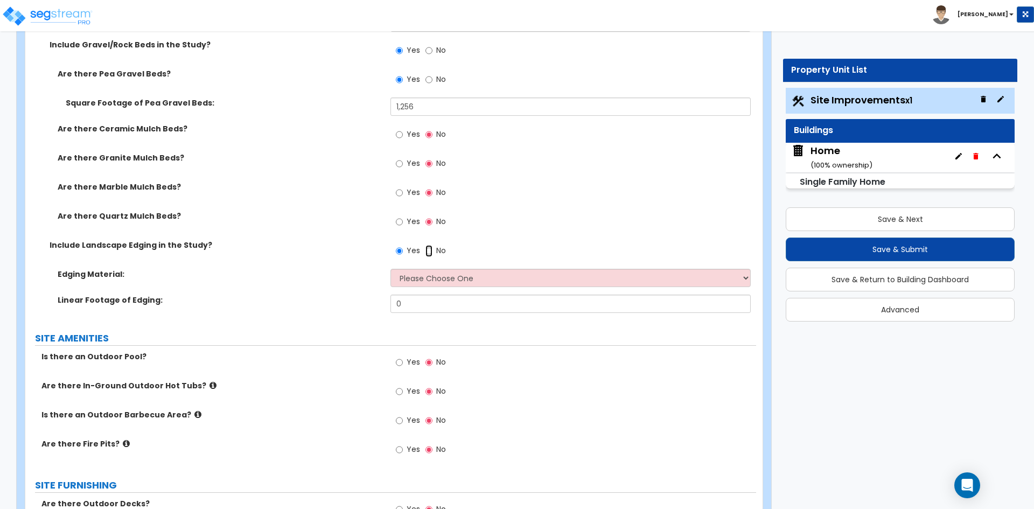
click at [430, 250] on input "No" at bounding box center [428, 251] width 7 height 12
radio input "false"
radio input "true"
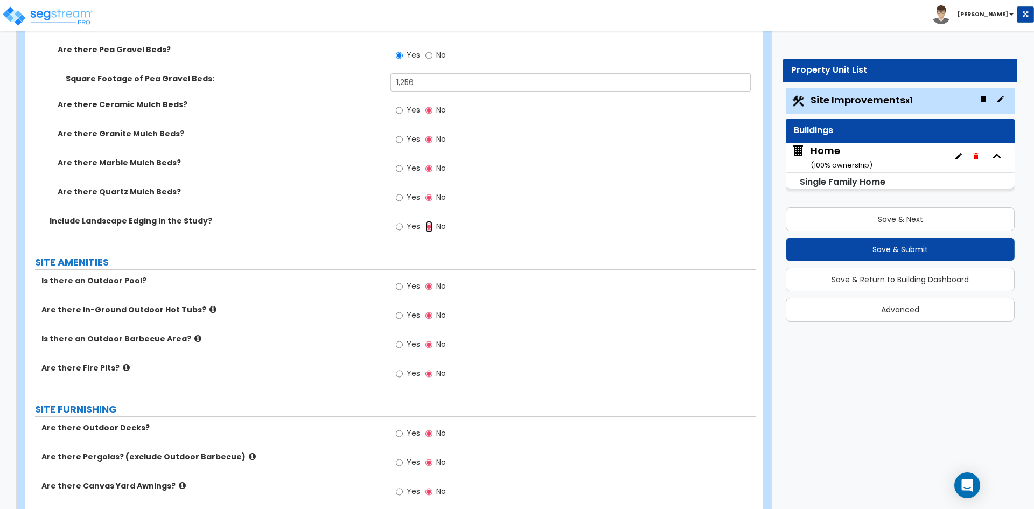
scroll to position [1238, 0]
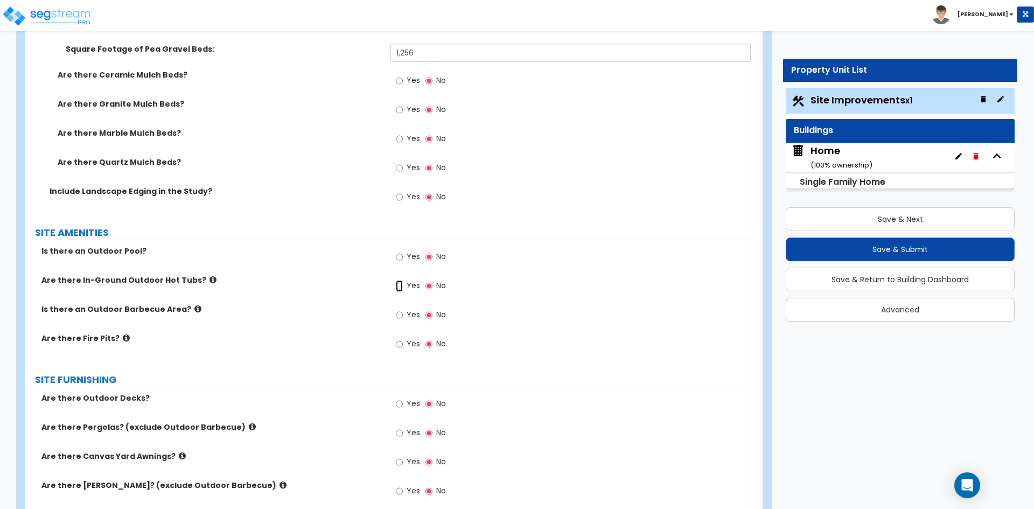
click at [400, 285] on input "Yes" at bounding box center [399, 286] width 7 height 12
radio input "true"
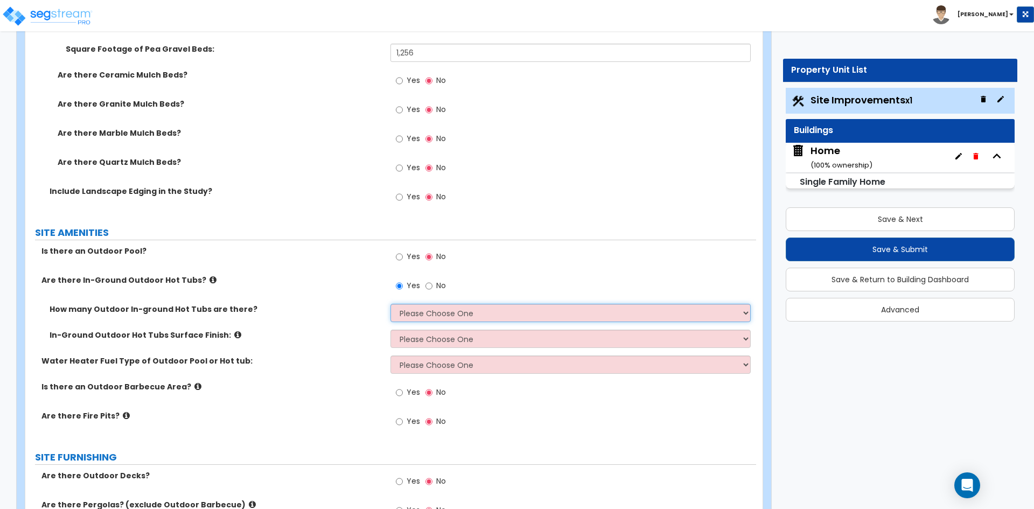
click at [425, 307] on select "Please Choose One 1 2 3 4" at bounding box center [570, 313] width 360 height 18
select select "1"
click at [390, 304] on select "Please Choose One 1 2 3 4" at bounding box center [570, 313] width 360 height 18
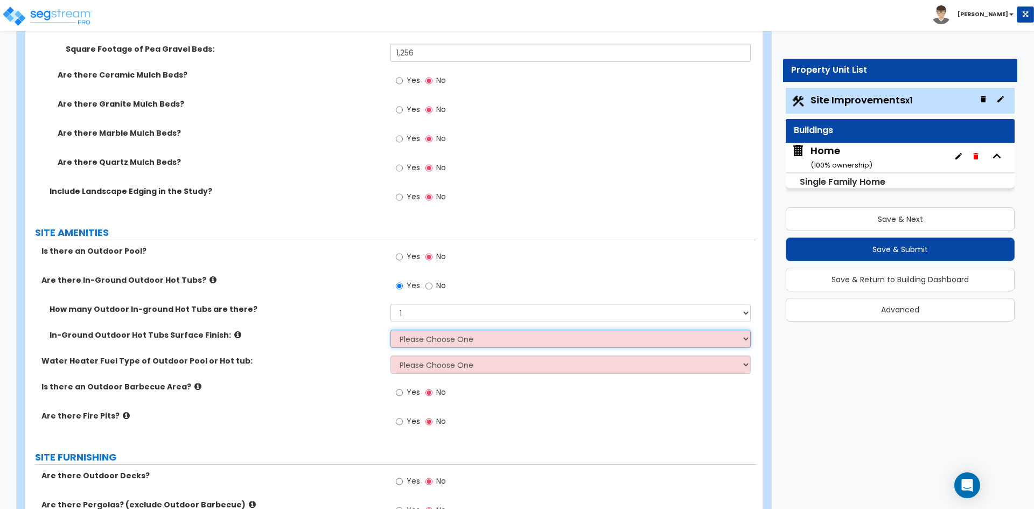
click at [434, 331] on select "Please Choose One Tile Plaster" at bounding box center [570, 339] width 360 height 18
click at [429, 287] on input "No" at bounding box center [428, 286] width 7 height 12
radio input "false"
radio input "true"
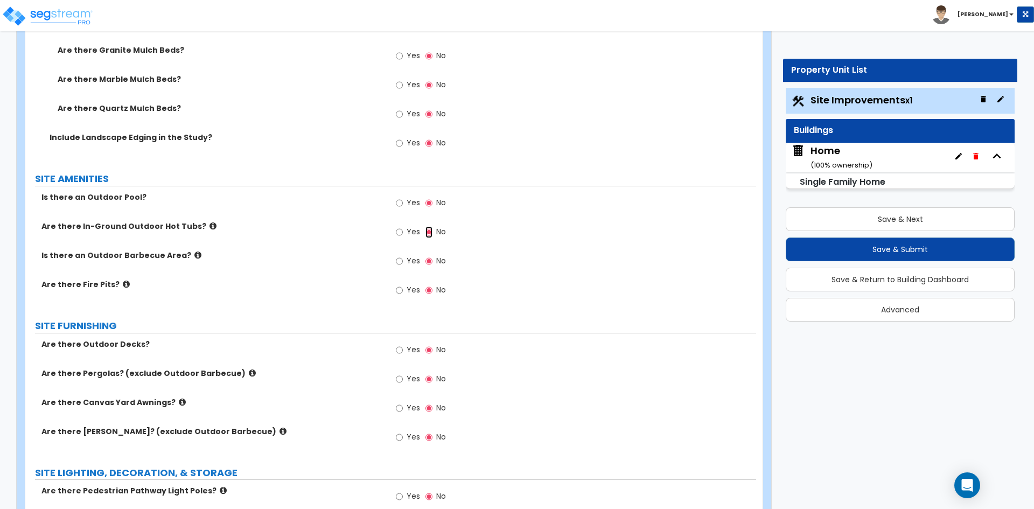
scroll to position [1346, 0]
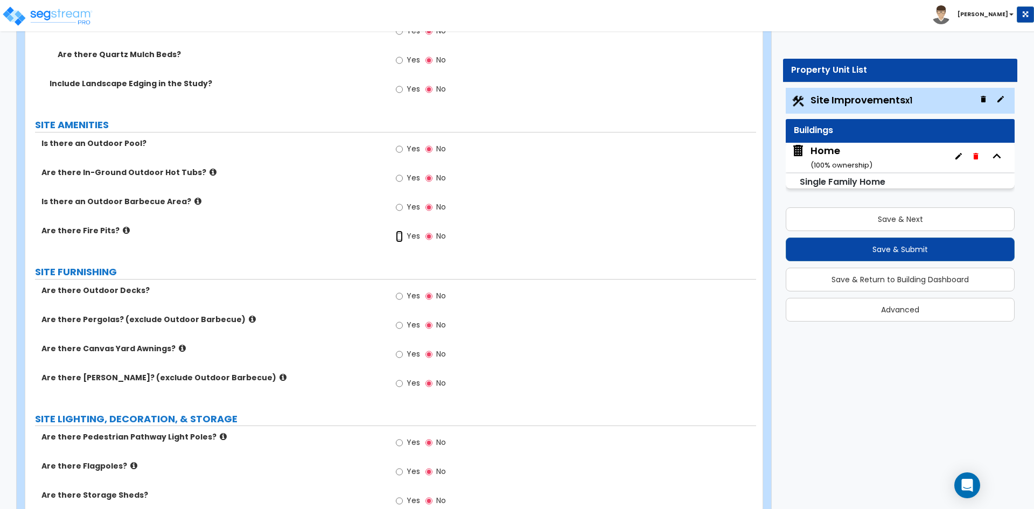
click at [401, 240] on input "Yes" at bounding box center [399, 236] width 7 height 12
radio input "true"
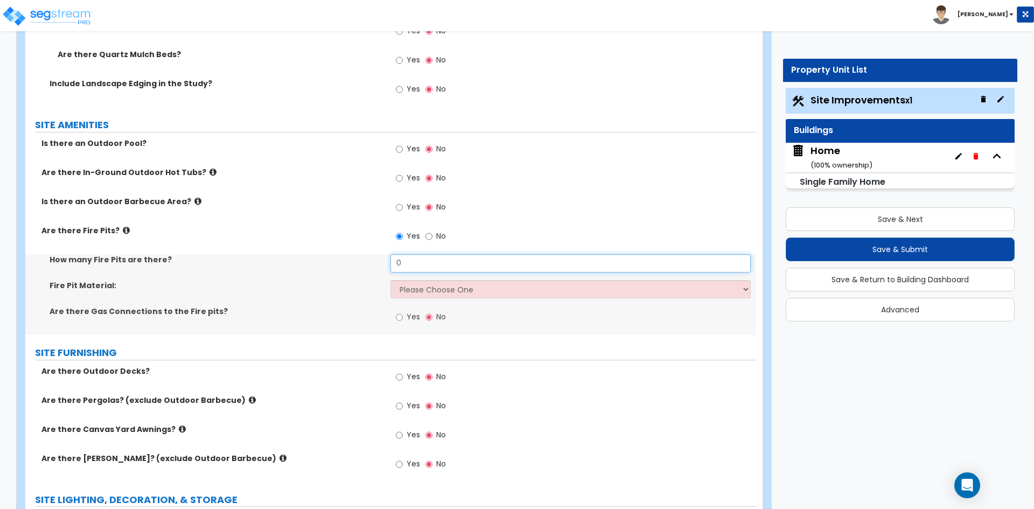
click at [418, 257] on input "0" at bounding box center [570, 263] width 360 height 18
type input "2"
click at [420, 288] on select "Please Choose One Concrete Block Brick Stone" at bounding box center [570, 289] width 360 height 18
select select "3"
click at [390, 280] on select "Please Choose One Concrete Block Brick Stone" at bounding box center [570, 289] width 360 height 18
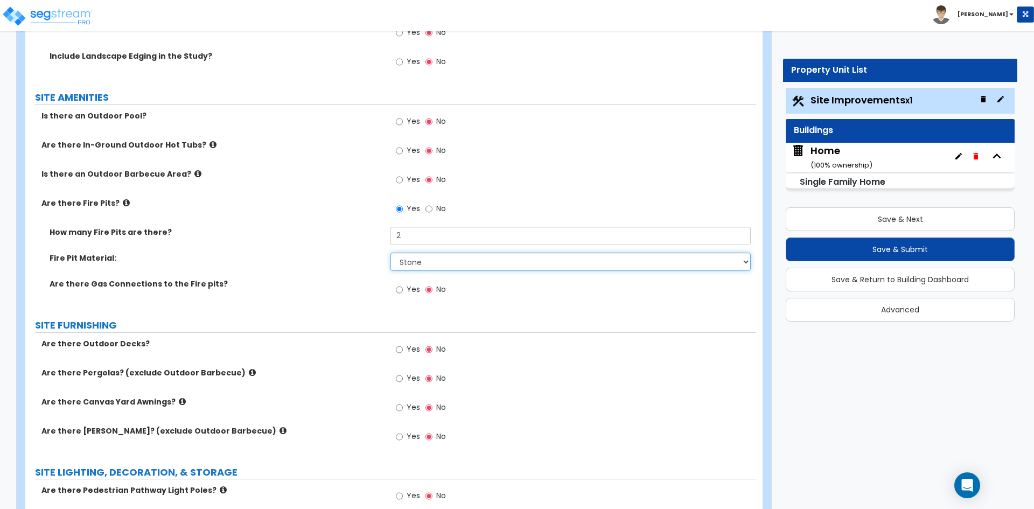
scroll to position [1400, 0]
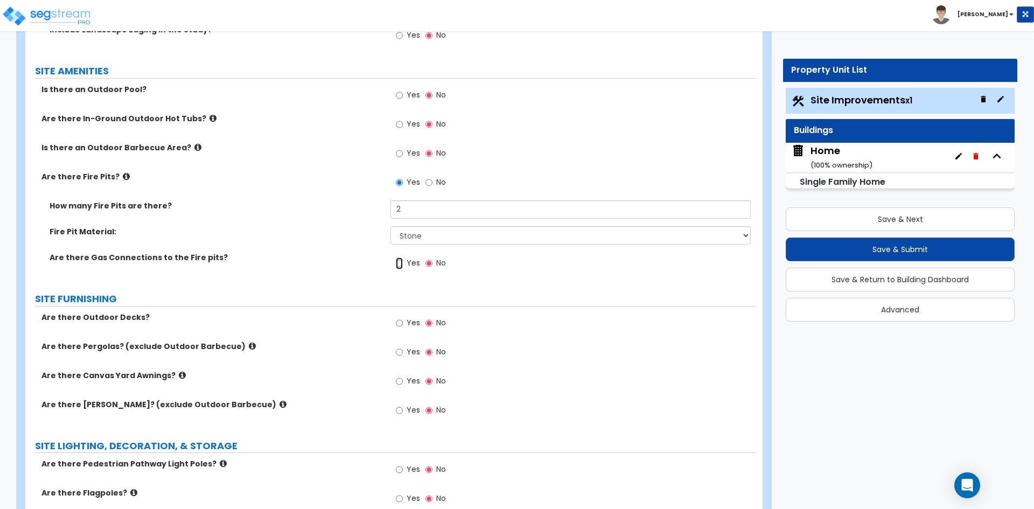
click at [399, 264] on input "Yes" at bounding box center [399, 263] width 7 height 12
radio input "true"
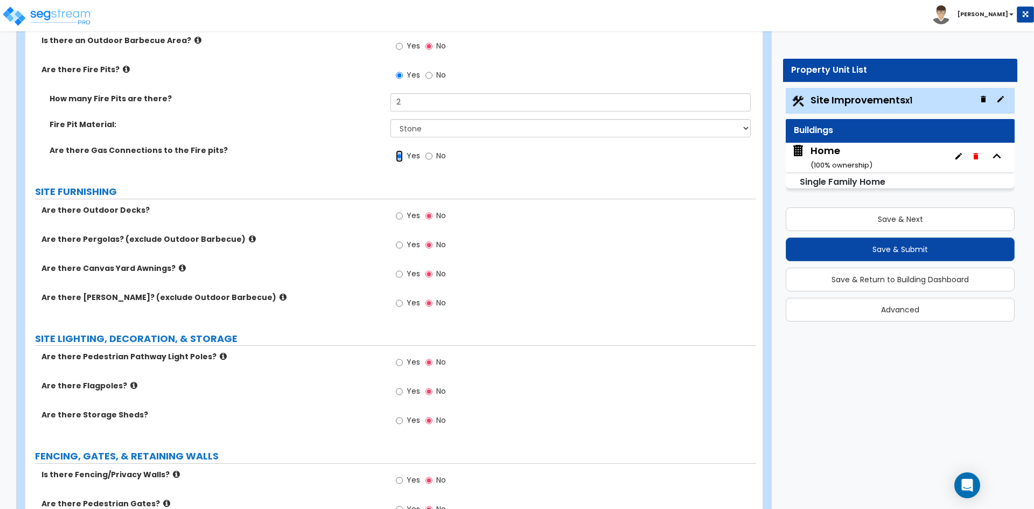
scroll to position [1508, 0]
click at [402, 215] on input "Yes" at bounding box center [399, 215] width 7 height 12
radio input "true"
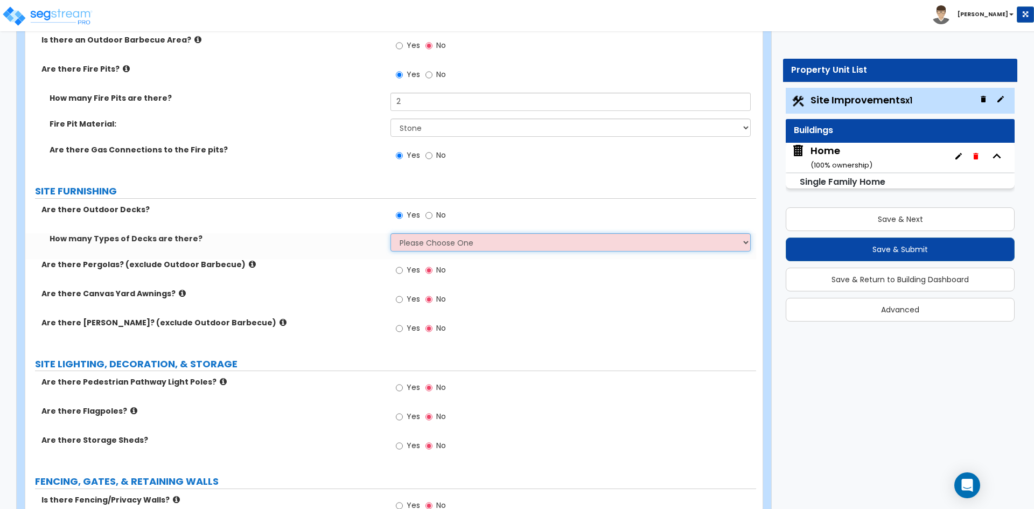
click at [438, 245] on select "Please Choose One 1 2 3 4" at bounding box center [570, 242] width 360 height 18
click at [390, 233] on select "Please Choose One 1 2 3 4" at bounding box center [570, 242] width 360 height 18
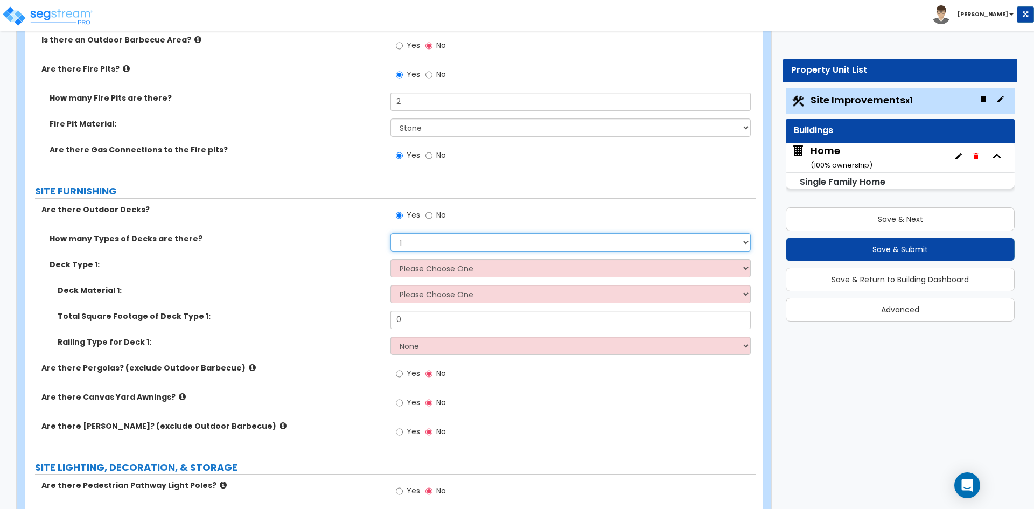
click at [414, 243] on select "Please Choose One 1 2 3 4" at bounding box center [570, 242] width 360 height 18
click at [412, 242] on select "Please Choose One 1 2 3 4" at bounding box center [570, 242] width 360 height 18
click at [423, 247] on select "Please Choose One 1 2 3 4" at bounding box center [570, 242] width 360 height 18
select select "2"
click at [390, 233] on select "Please Choose One 1 2 3 4" at bounding box center [570, 242] width 360 height 18
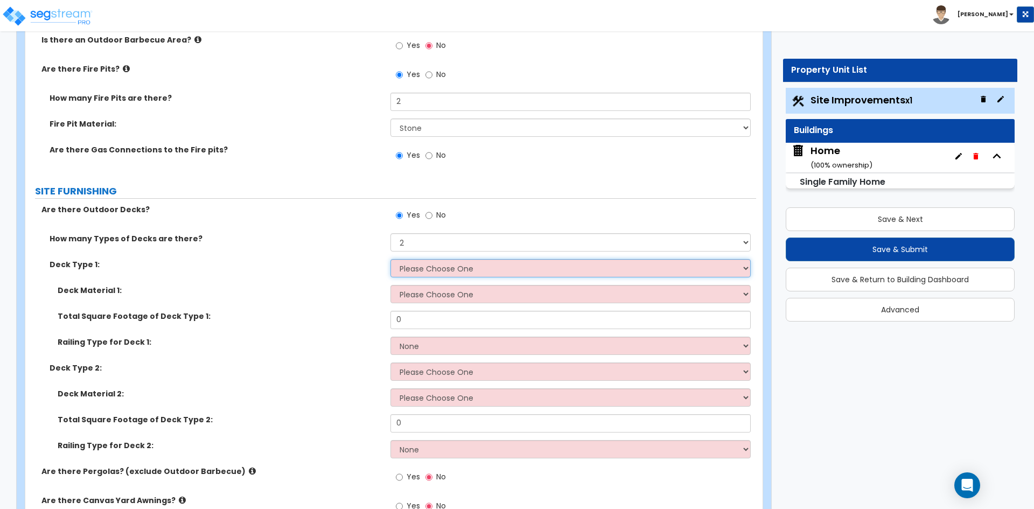
click at [428, 269] on select "Please Choose One Attached to Structure Detached from Structure" at bounding box center [570, 268] width 360 height 18
click at [390, 259] on select "Please Choose One Attached to Structure Detached from Structure" at bounding box center [570, 268] width 360 height 18
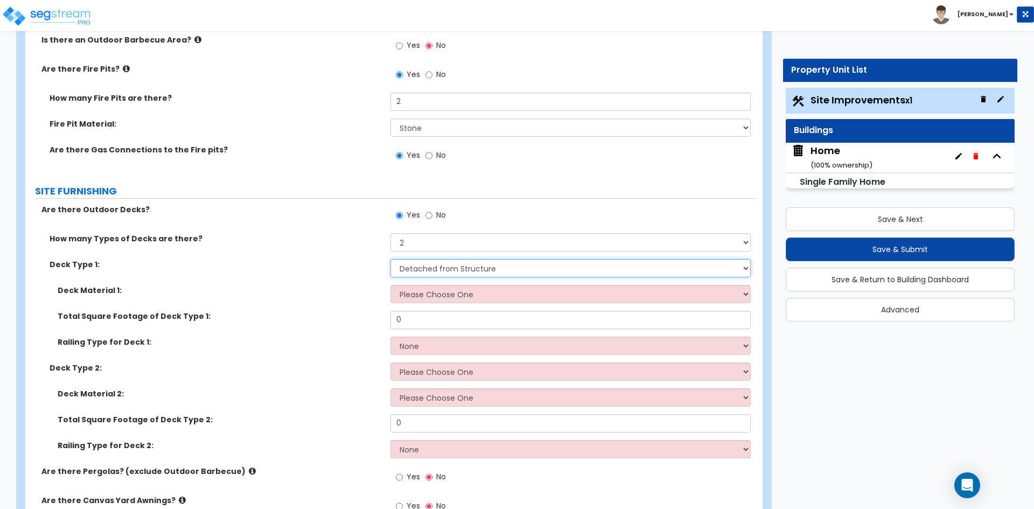
click at [468, 260] on select "Please Choose One Attached to Structure Detached from Structure" at bounding box center [570, 268] width 360 height 18
select select "1"
click at [390, 259] on select "Please Choose One Attached to Structure Detached from Structure" at bounding box center [570, 268] width 360 height 18
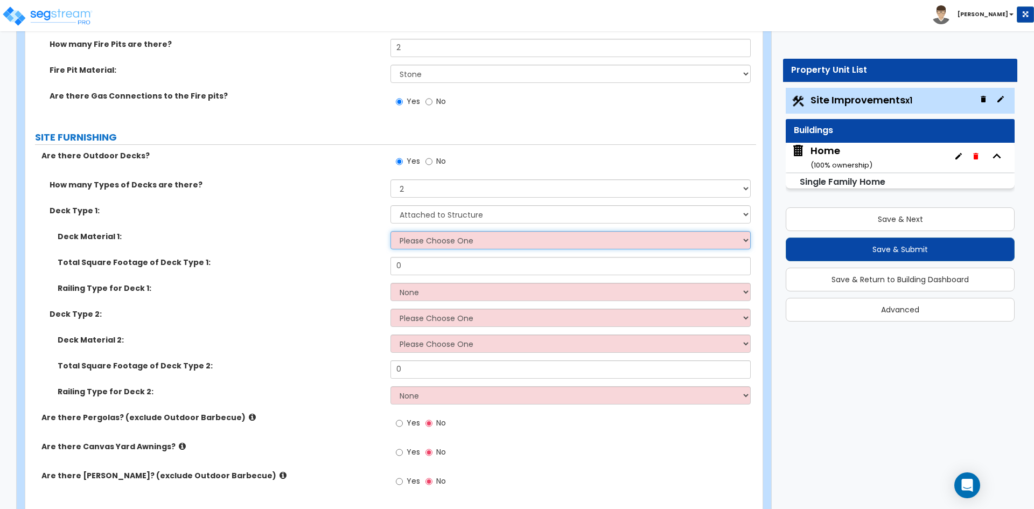
click at [463, 236] on select "Please Choose One Wood Plastic/PVC" at bounding box center [570, 240] width 360 height 18
select select "1"
click at [390, 231] on select "Please Choose One Wood Plastic/PVC" at bounding box center [570, 240] width 360 height 18
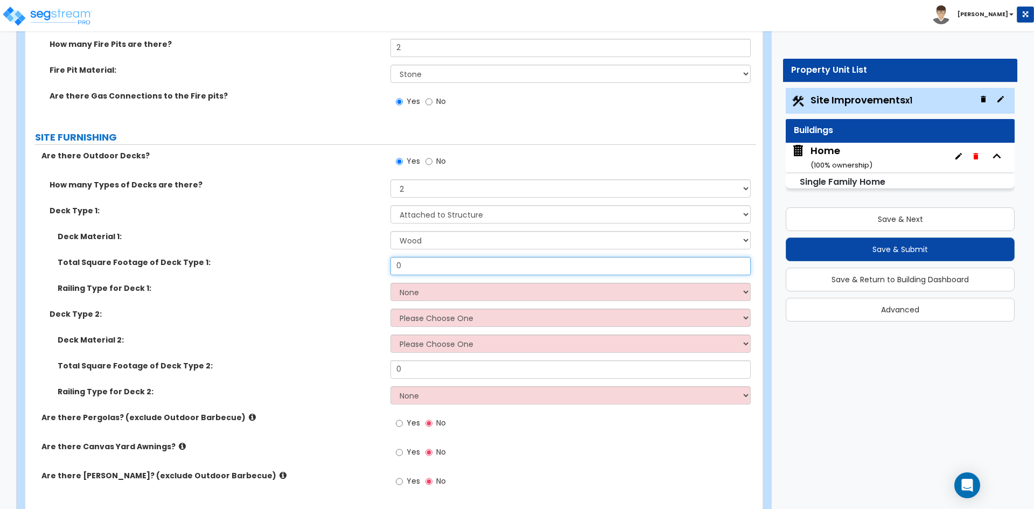
click at [411, 267] on input "0" at bounding box center [570, 266] width 360 height 18
click at [423, 258] on input "0" at bounding box center [570, 266] width 360 height 18
type input "500"
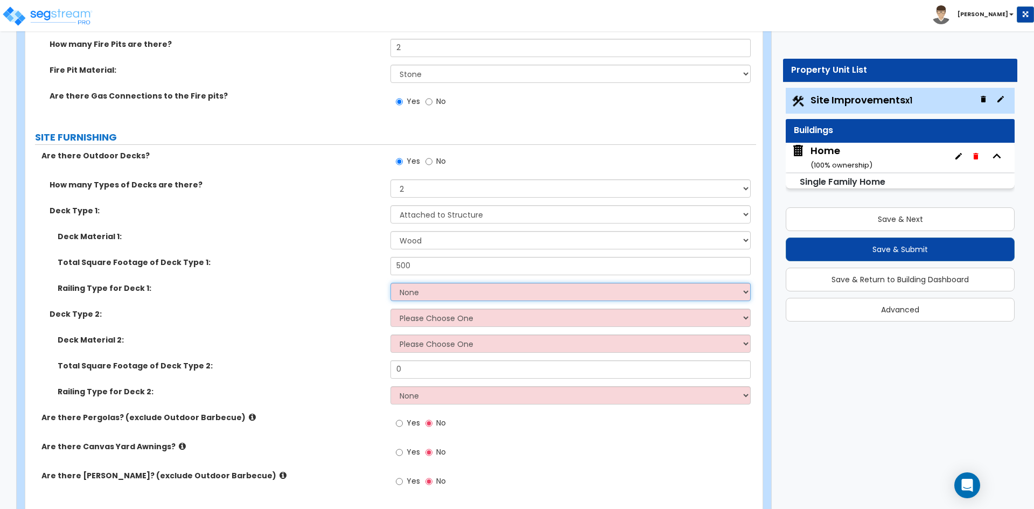
click at [443, 295] on select "None Wood Plastic" at bounding box center [570, 292] width 360 height 18
click at [390, 283] on select "None Wood Plastic" at bounding box center [570, 292] width 360 height 18
click at [440, 317] on select "Please Choose One Attached to Structure Detached from Structure" at bounding box center [570, 318] width 360 height 18
click at [390, 309] on select "Please Choose One Attached to Structure Detached from Structure" at bounding box center [570, 318] width 360 height 18
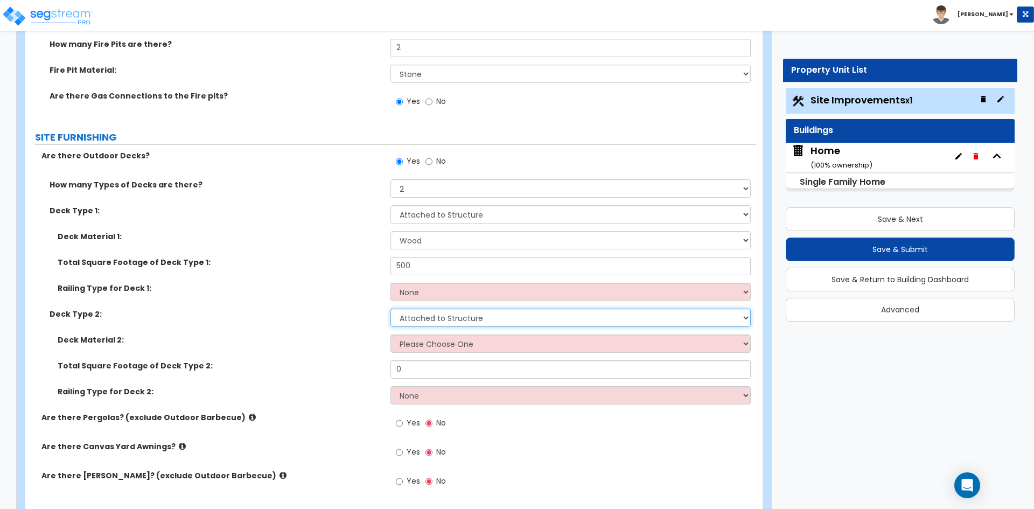
click at [463, 324] on select "Please Choose One Attached to Structure Detached from Structure" at bounding box center [570, 318] width 360 height 18
select select "2"
click at [390, 309] on select "Please Choose One Attached to Structure Detached from Structure" at bounding box center [570, 318] width 360 height 18
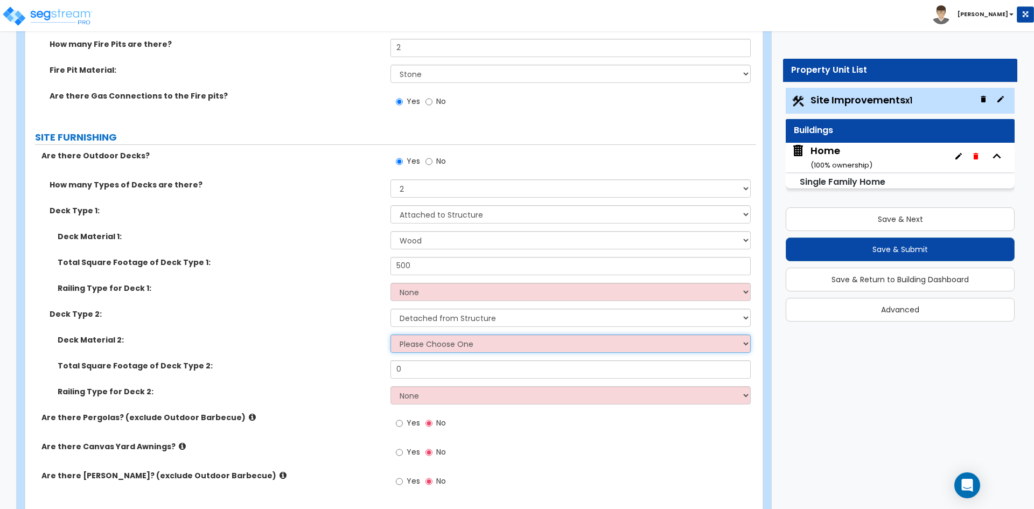
click at [443, 346] on select "Please Choose One Wood Plastic/PVC" at bounding box center [570, 343] width 360 height 18
select select "1"
click at [390, 334] on select "Please Choose One Wood Plastic/PVC" at bounding box center [570, 343] width 360 height 18
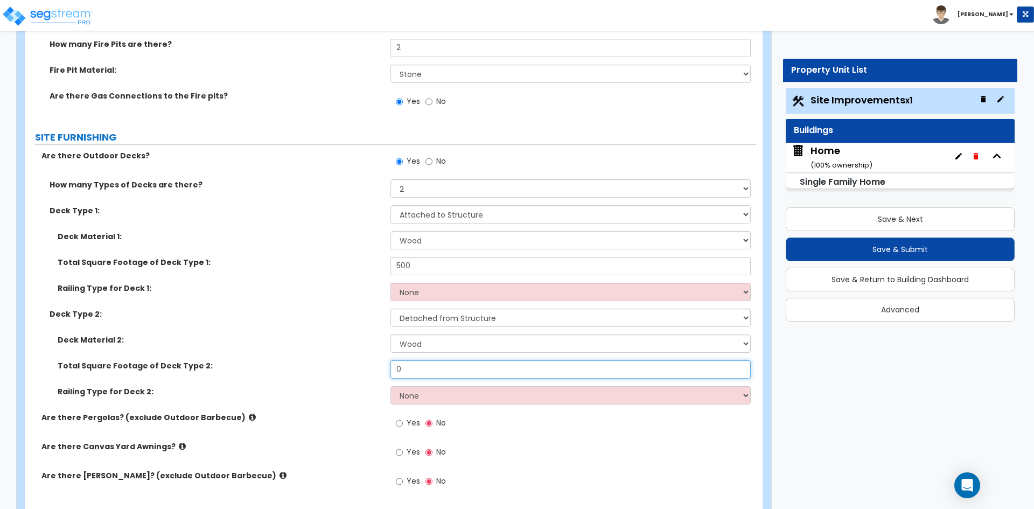
click at [410, 367] on input "0" at bounding box center [570, 369] width 360 height 18
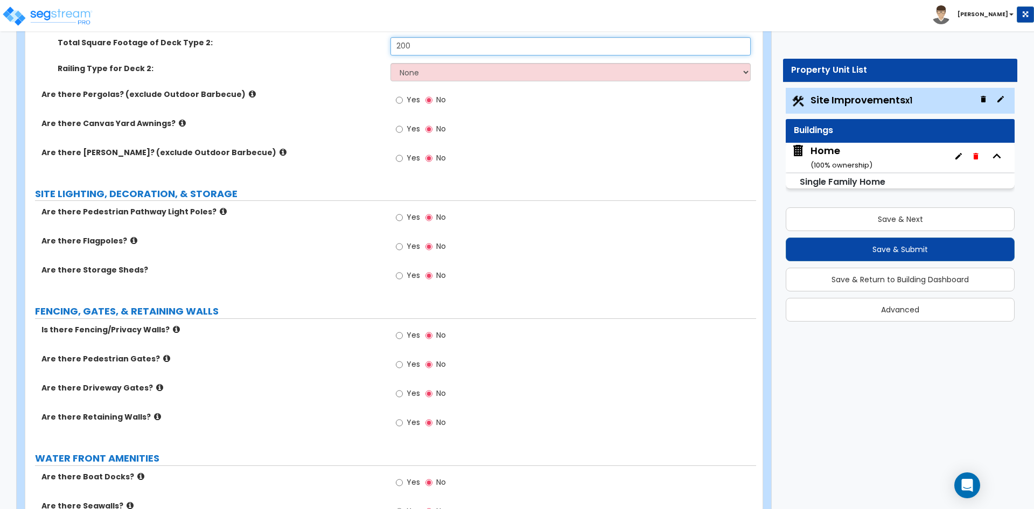
scroll to position [1938, 0]
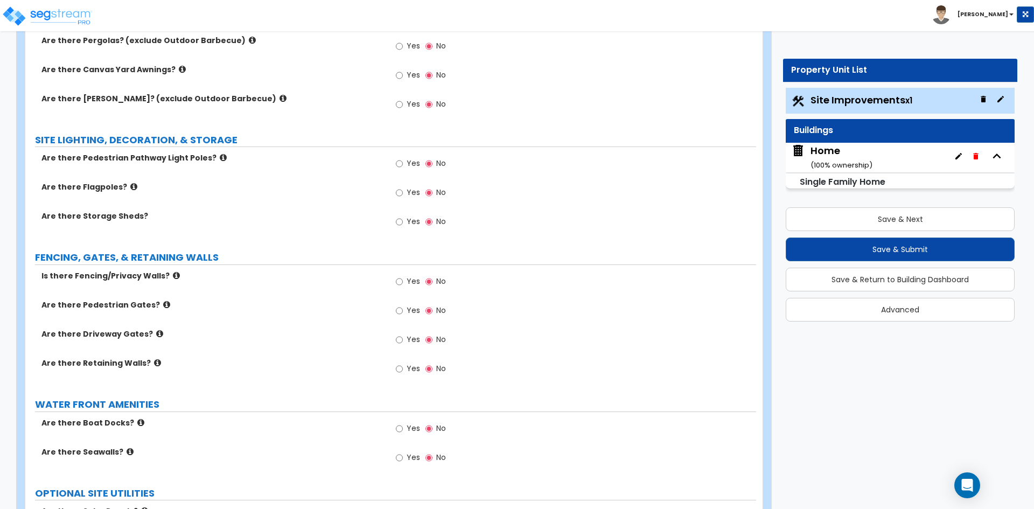
type input "200"
click at [401, 282] on input "Yes" at bounding box center [399, 282] width 7 height 12
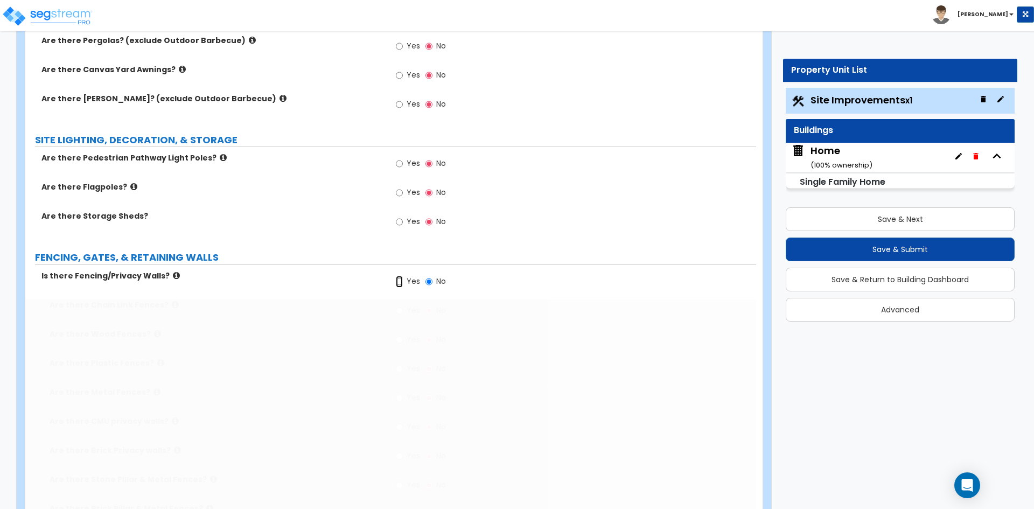
radio input "true"
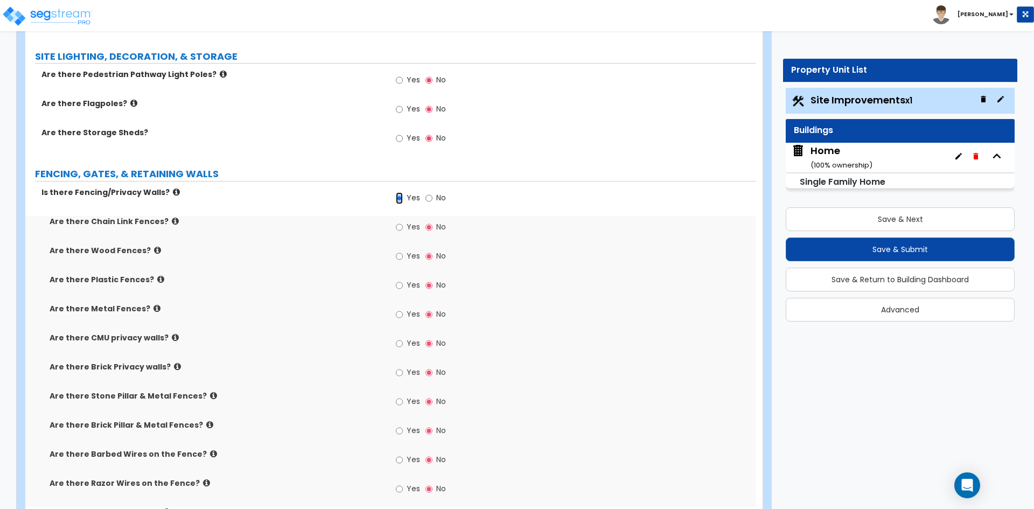
scroll to position [2046, 0]
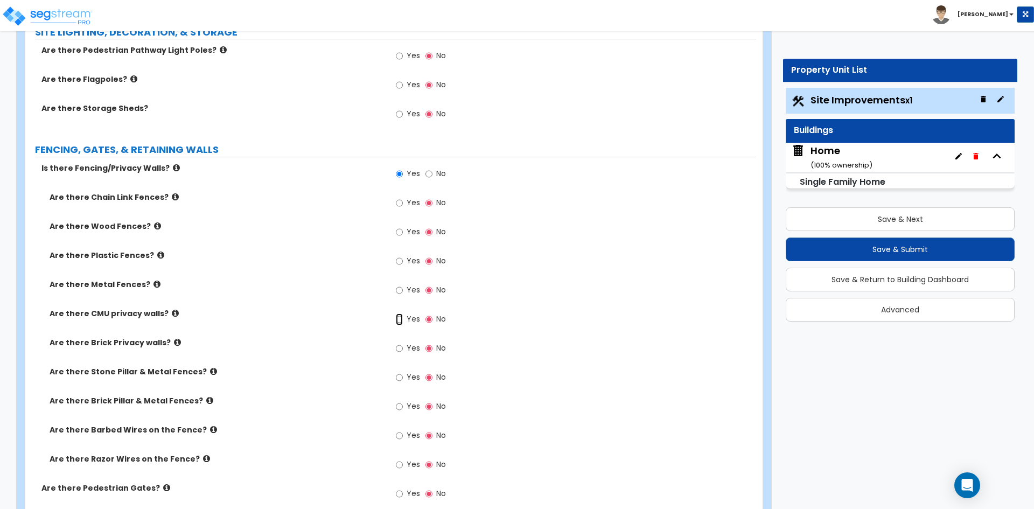
click at [398, 318] on input "Yes" at bounding box center [399, 319] width 7 height 12
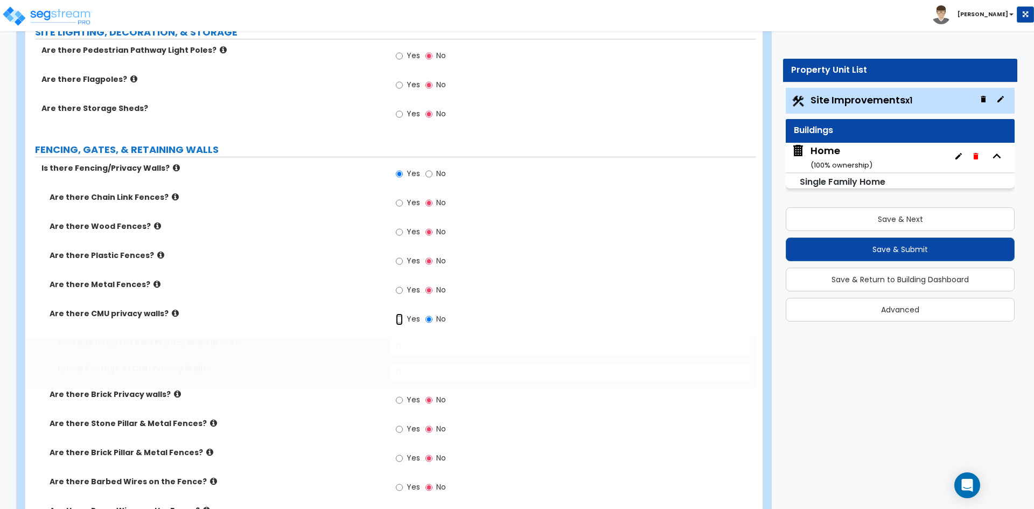
radio input "true"
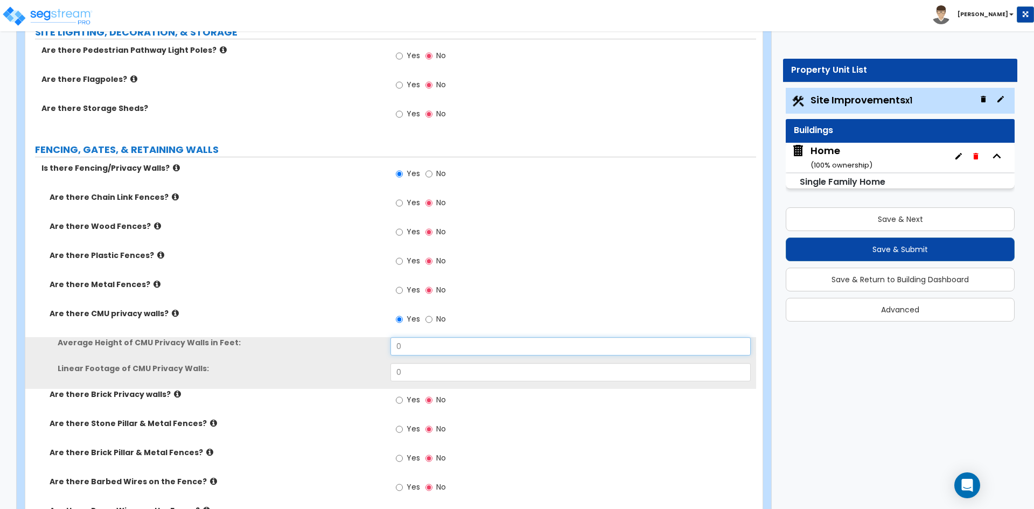
click at [421, 349] on input "0" at bounding box center [570, 346] width 360 height 18
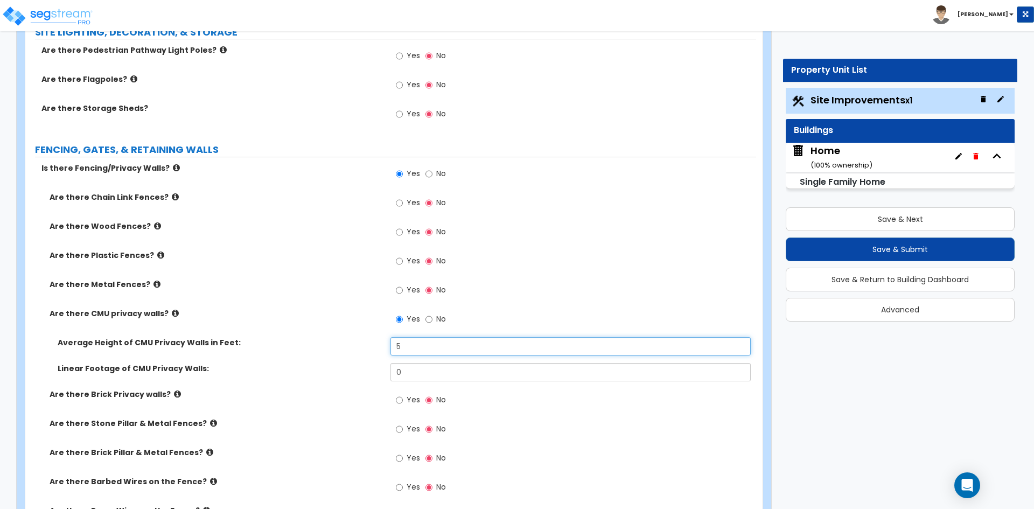
type input "5"
click at [418, 373] on input "0" at bounding box center [570, 372] width 360 height 18
click at [414, 381] on input "text" at bounding box center [570, 372] width 360 height 18
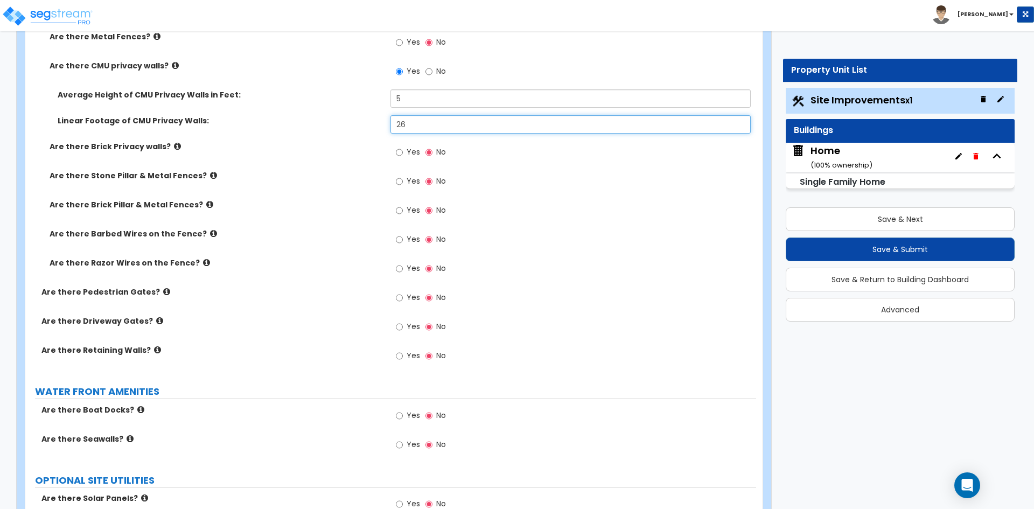
scroll to position [2315, 0]
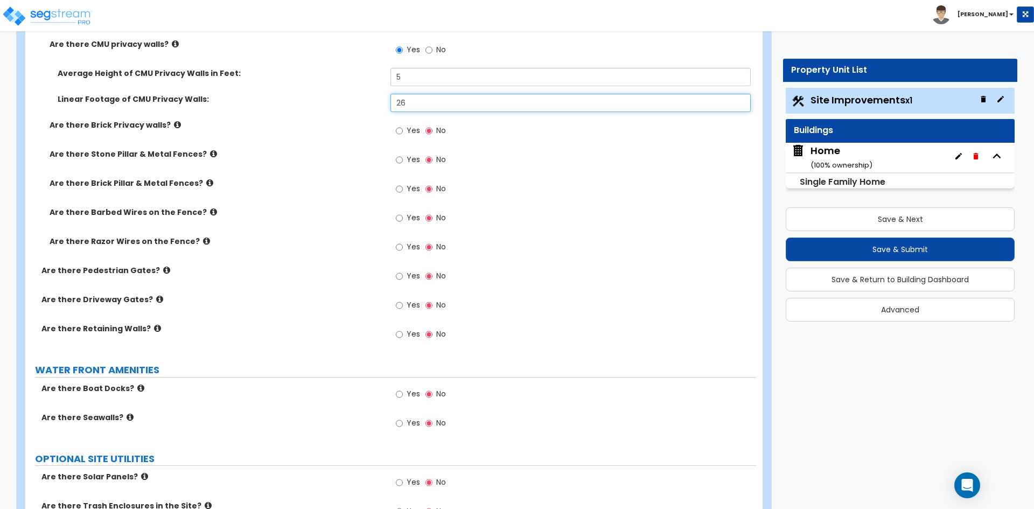
type input "26"
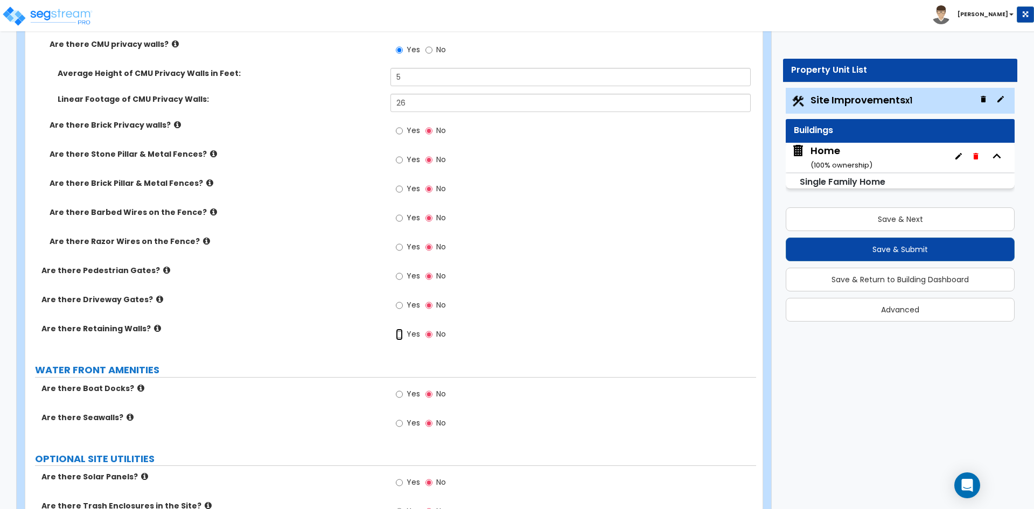
click at [399, 333] on input "Yes" at bounding box center [399, 334] width 7 height 12
radio input "true"
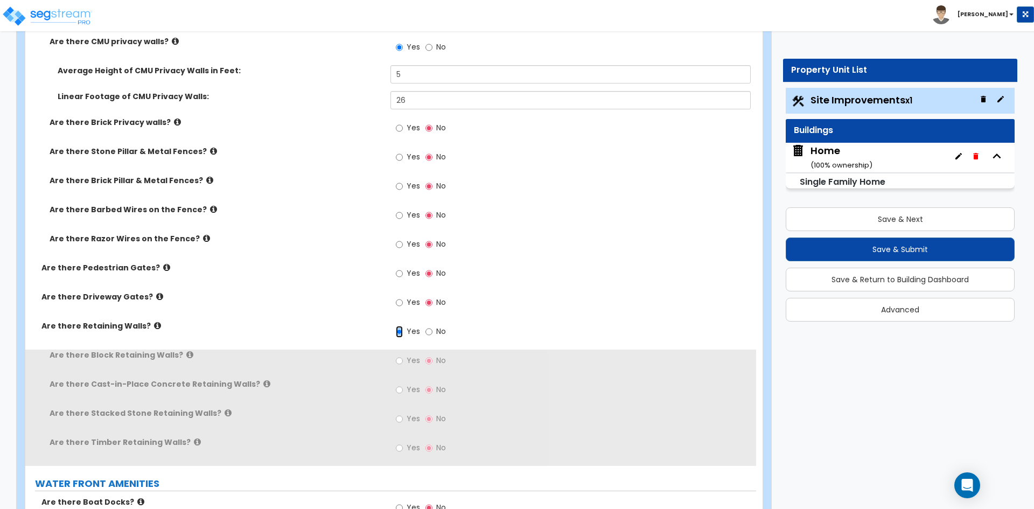
scroll to position [2369, 0]
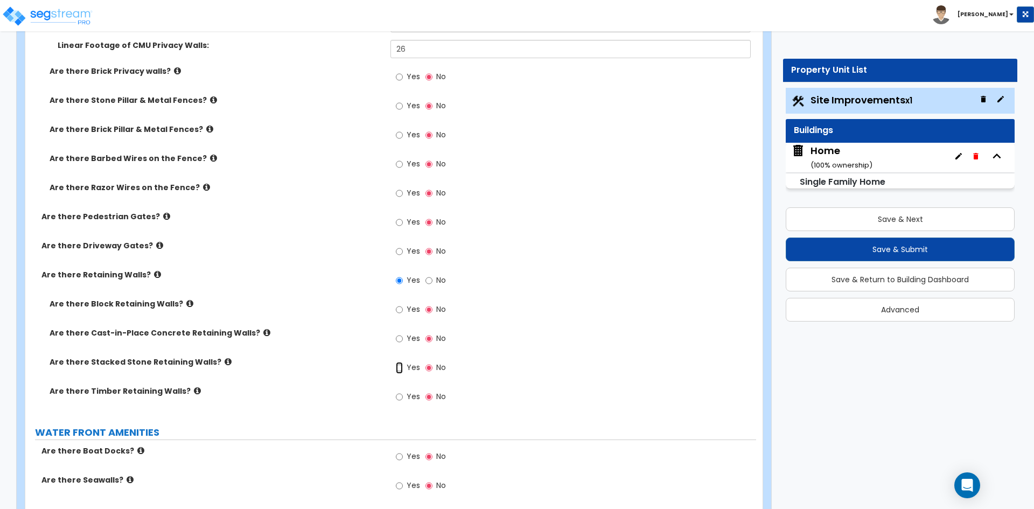
click at [397, 367] on input "Yes" at bounding box center [399, 368] width 7 height 12
radio input "true"
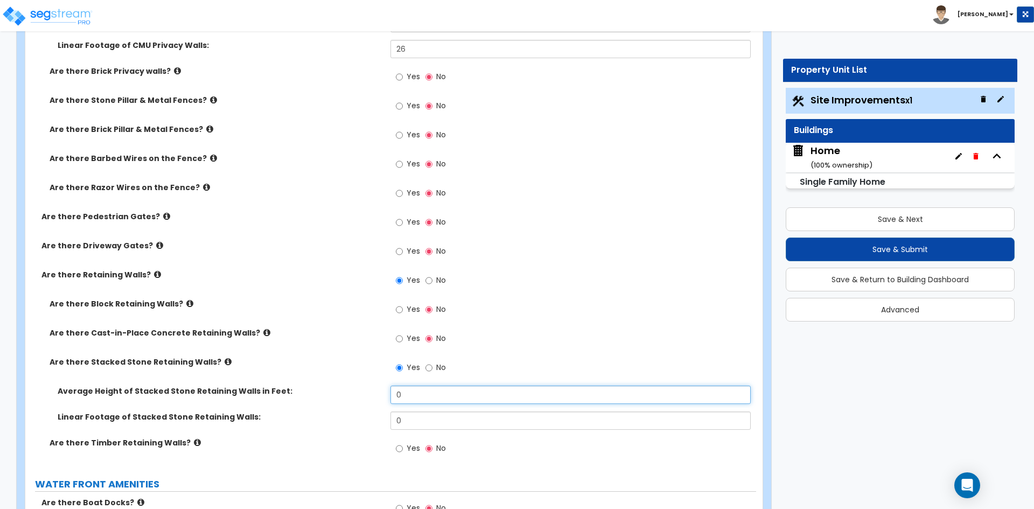
click at [417, 391] on input "0" at bounding box center [570, 395] width 360 height 18
type input "5"
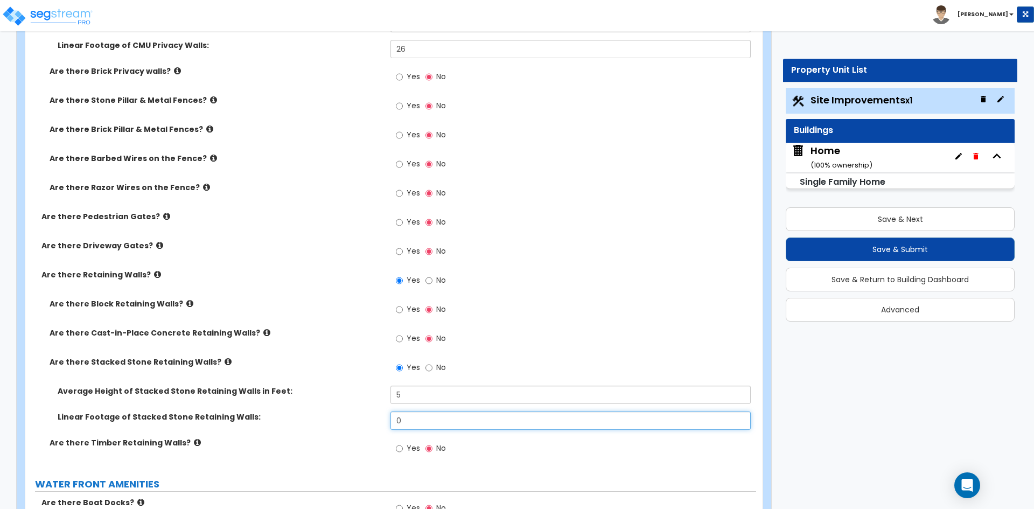
click at [416, 416] on input "0" at bounding box center [570, 420] width 360 height 18
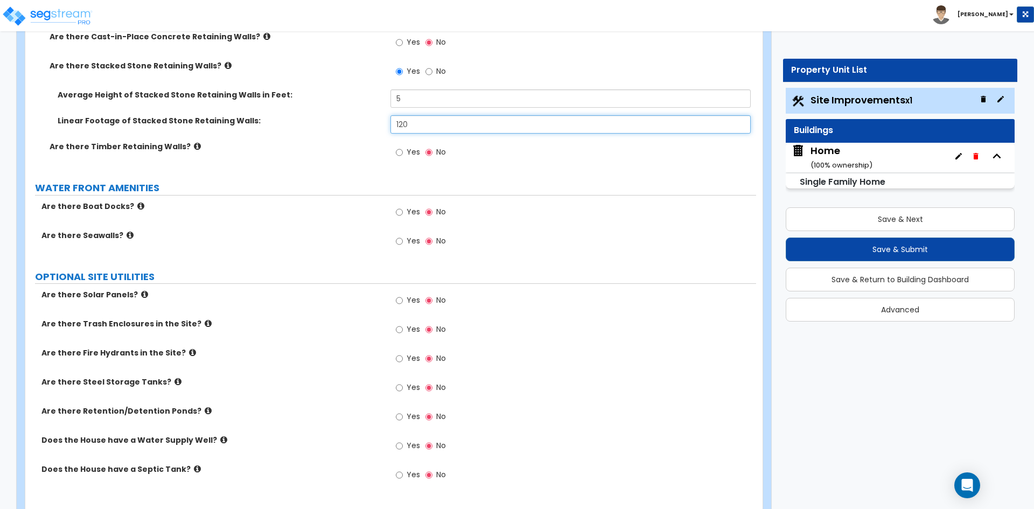
scroll to position [2692, 0]
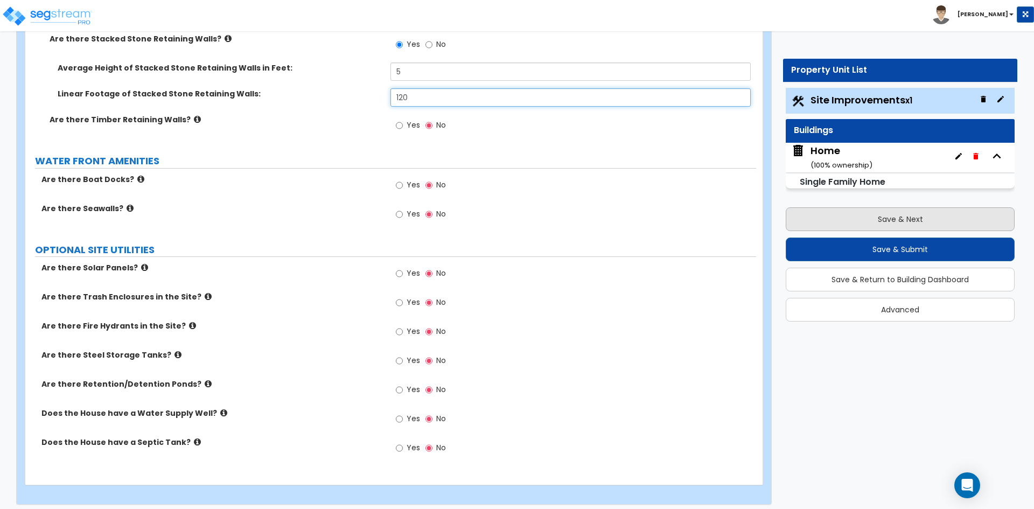
type input "120"
click at [895, 219] on button "Save & Next" at bounding box center [900, 219] width 229 height 24
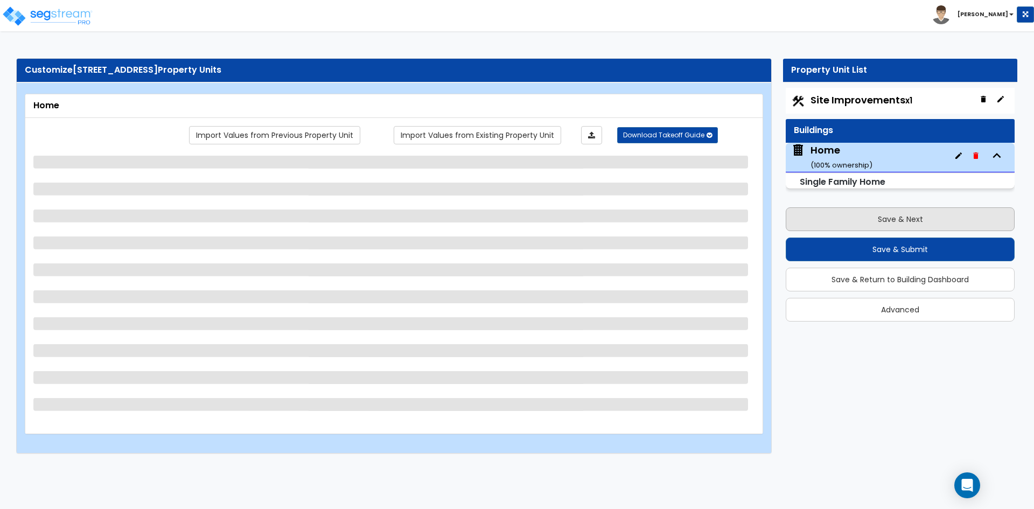
scroll to position [0, 0]
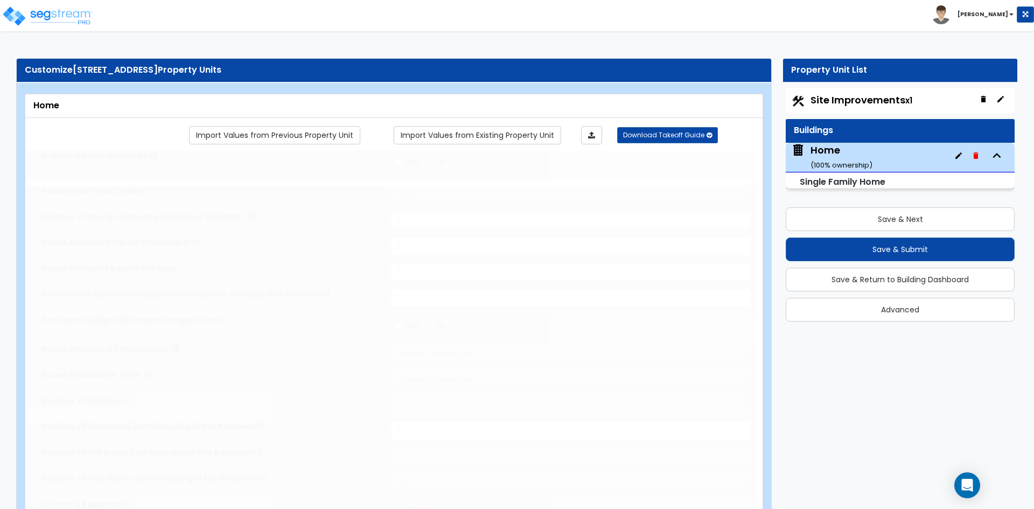
type input "1"
